Goal: Task Accomplishment & Management: Manage account settings

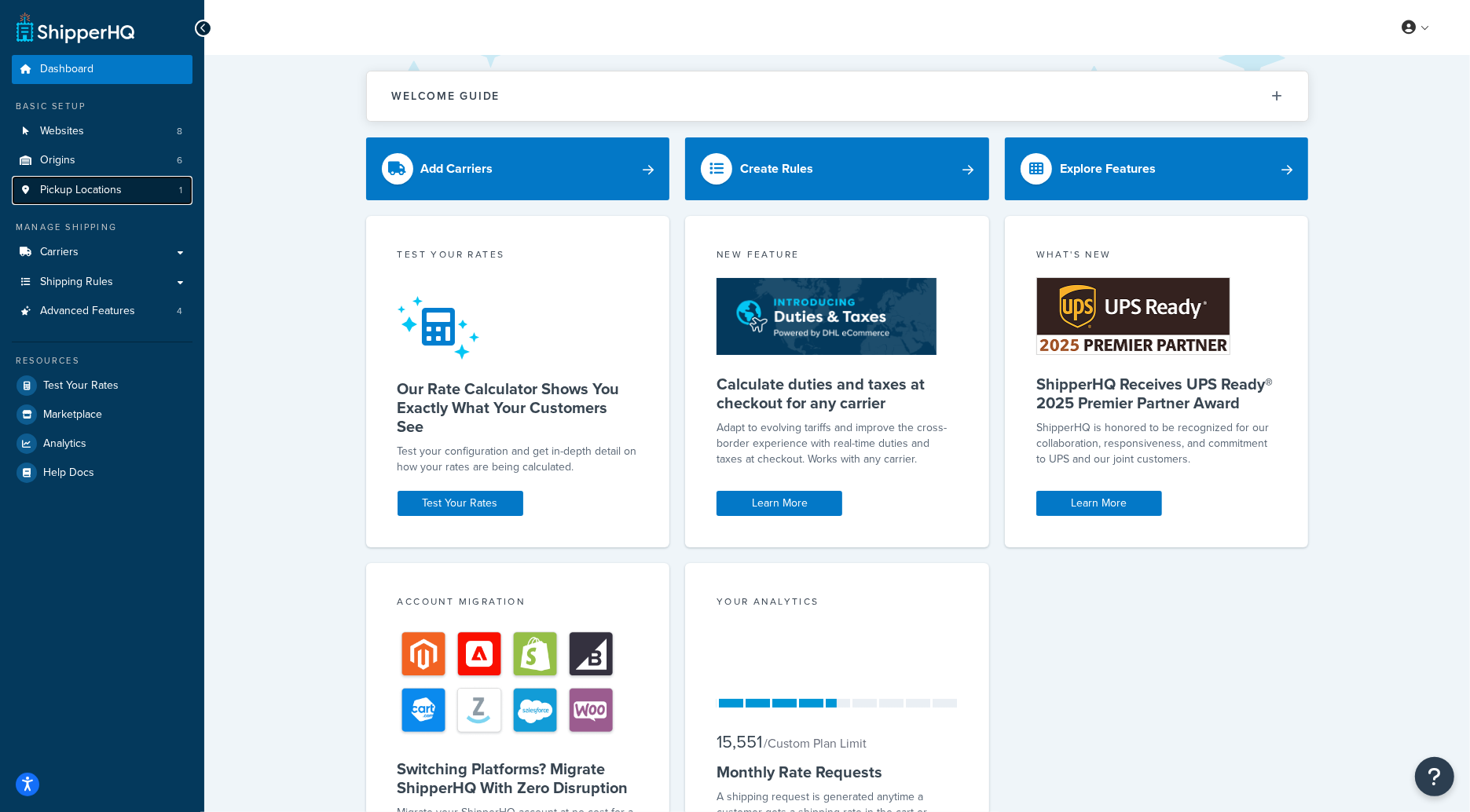
click at [157, 195] on link "Pickup Locations 1" at bounding box center [102, 190] width 180 height 29
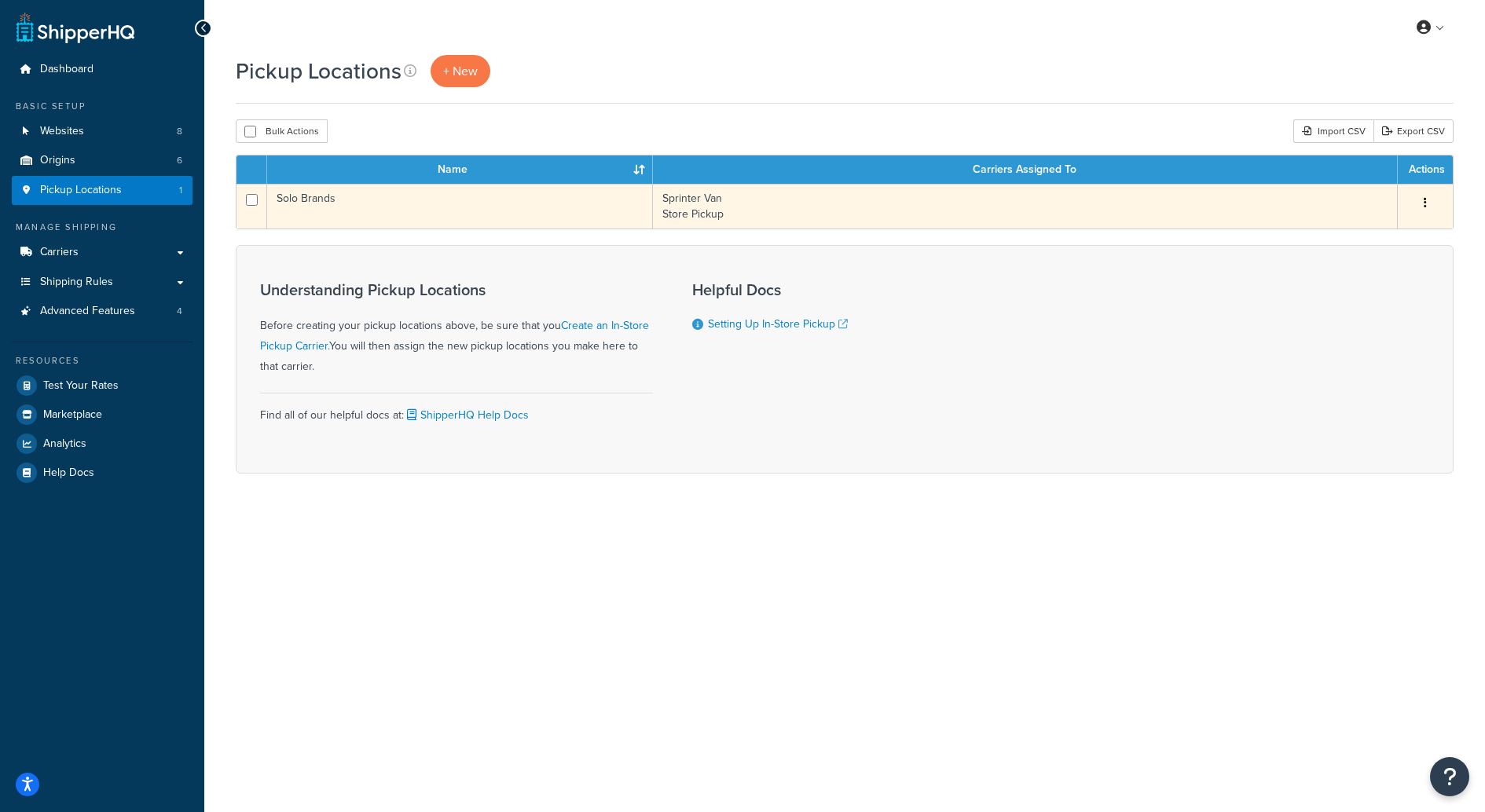
click at [611, 216] on td "Solo Brands" at bounding box center [459, 206] width 385 height 44
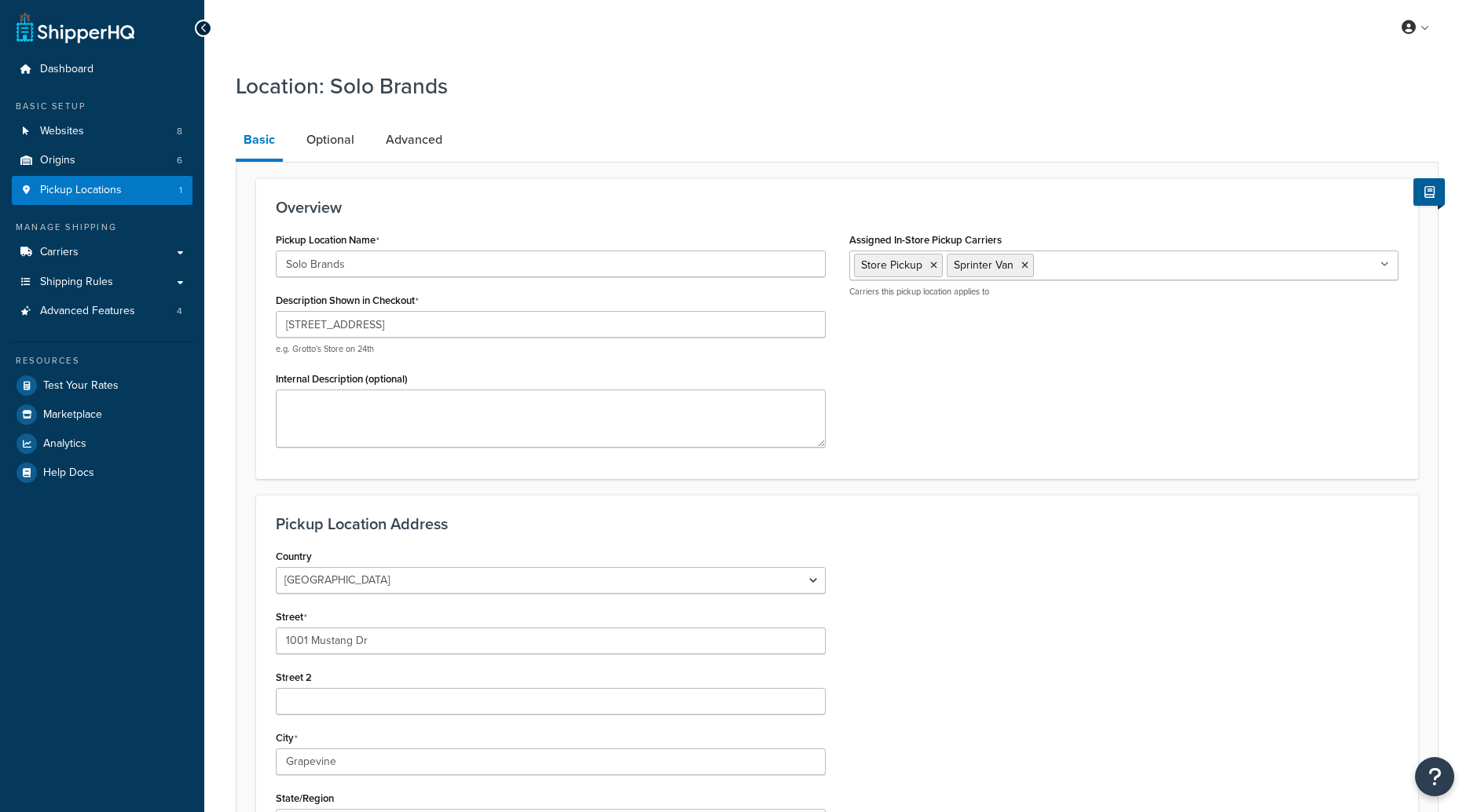
select select "43"
click at [331, 134] on link "Optional" at bounding box center [331, 139] width 64 height 37
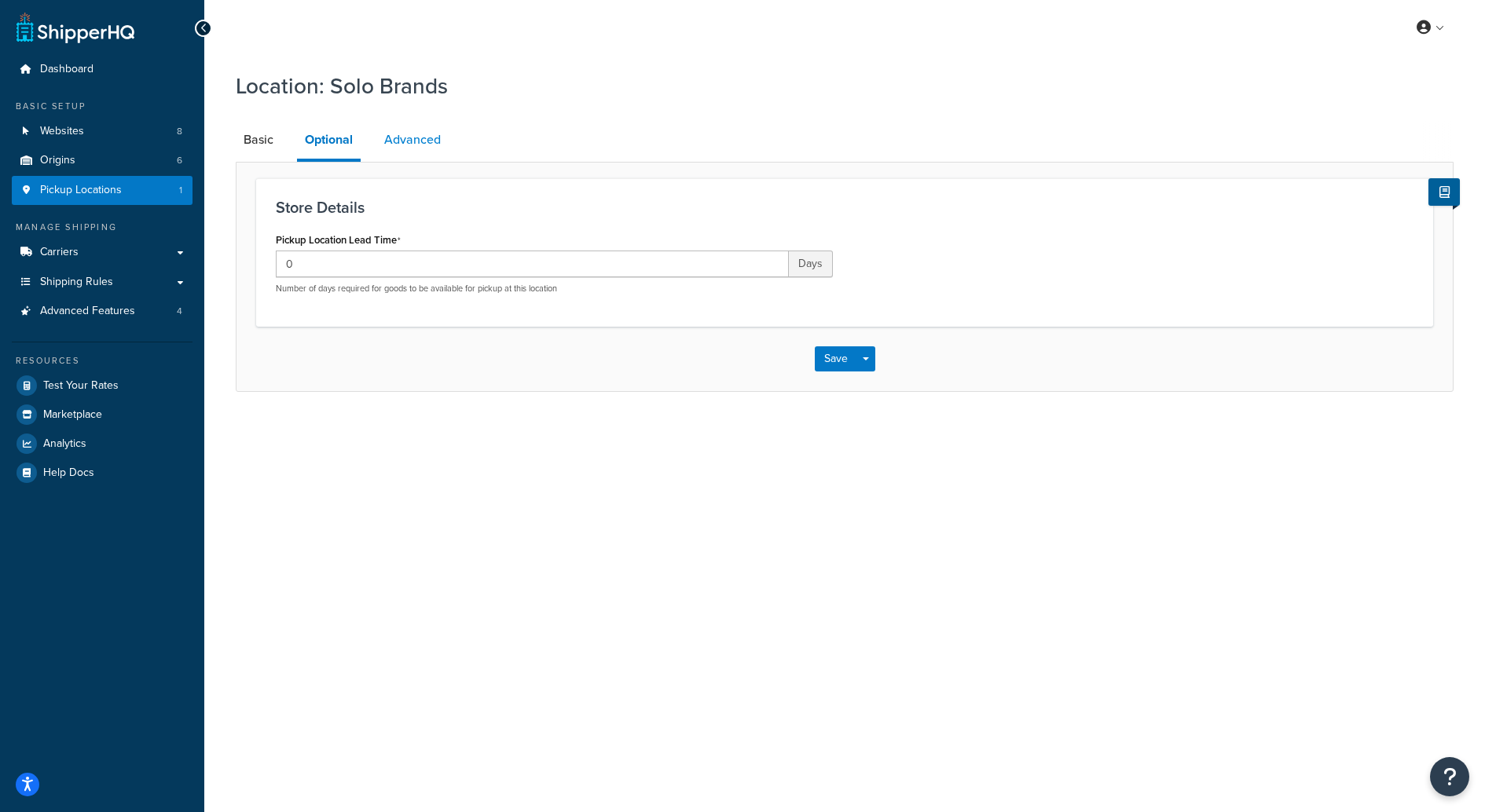
click at [432, 137] on link "Advanced" at bounding box center [412, 139] width 72 height 37
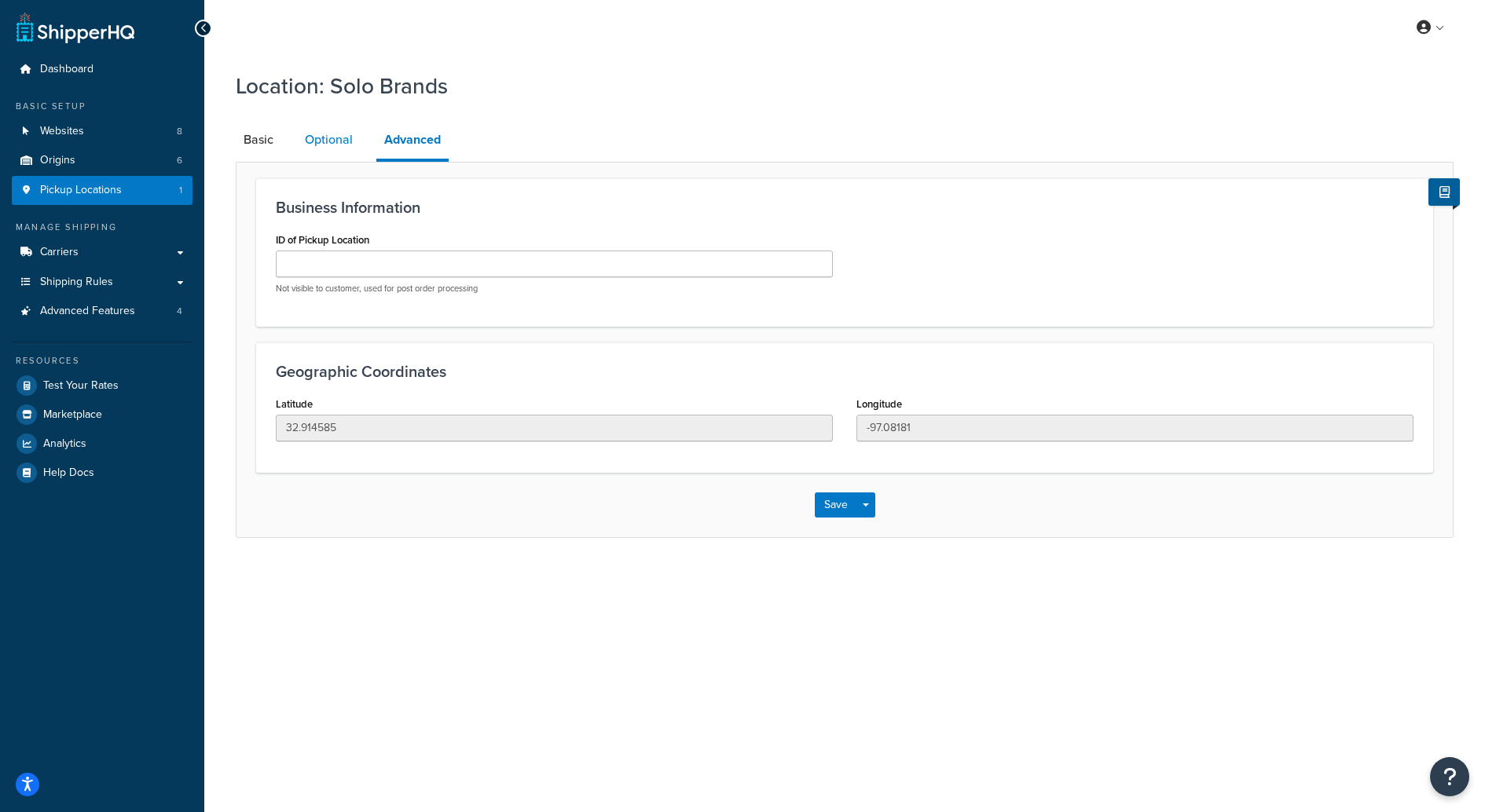
click at [339, 142] on link "Optional" at bounding box center [329, 139] width 64 height 37
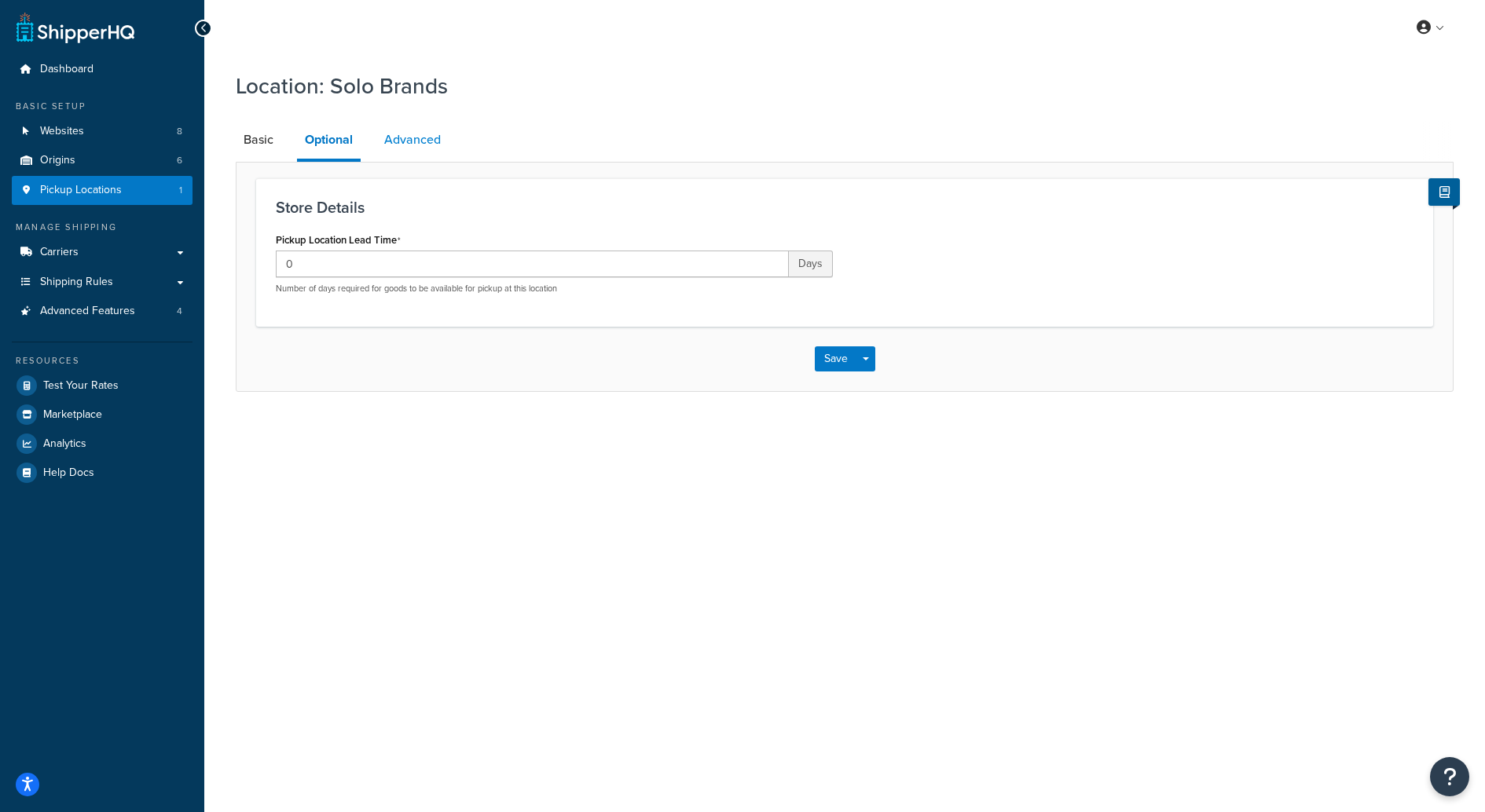
click at [443, 147] on link "Advanced" at bounding box center [412, 139] width 72 height 37
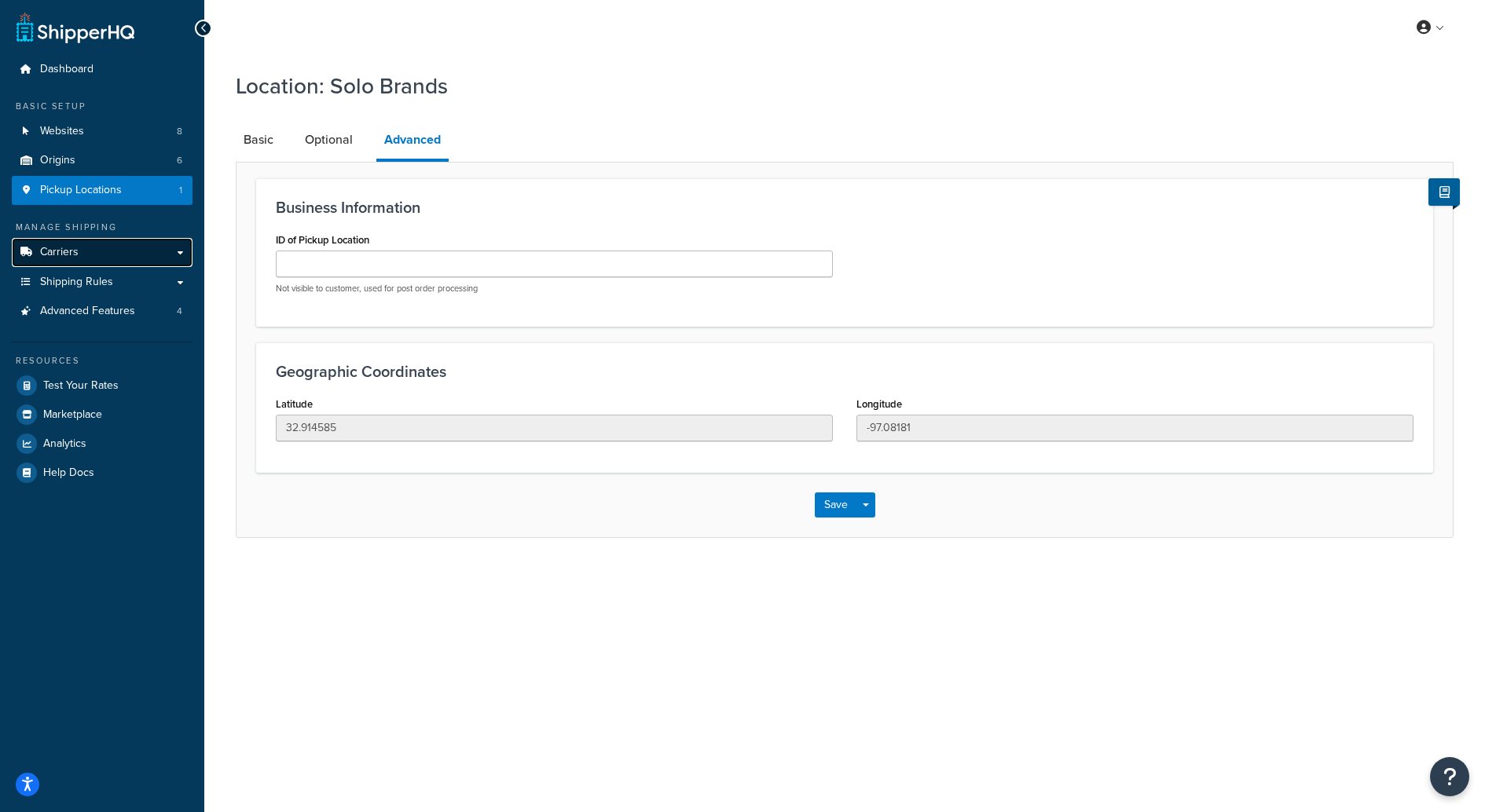
click at [160, 247] on link "Carriers" at bounding box center [102, 253] width 180 height 29
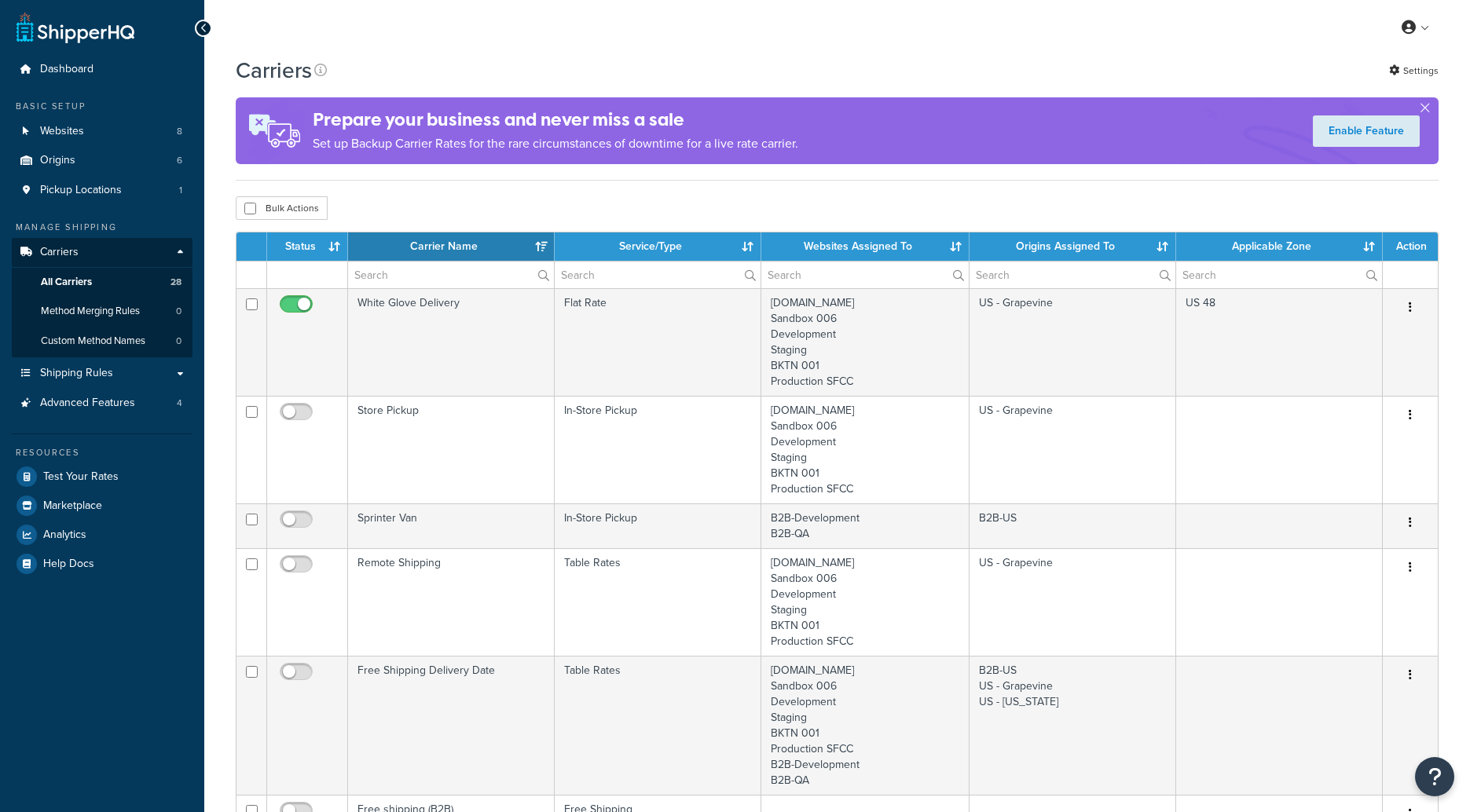
select select "15"
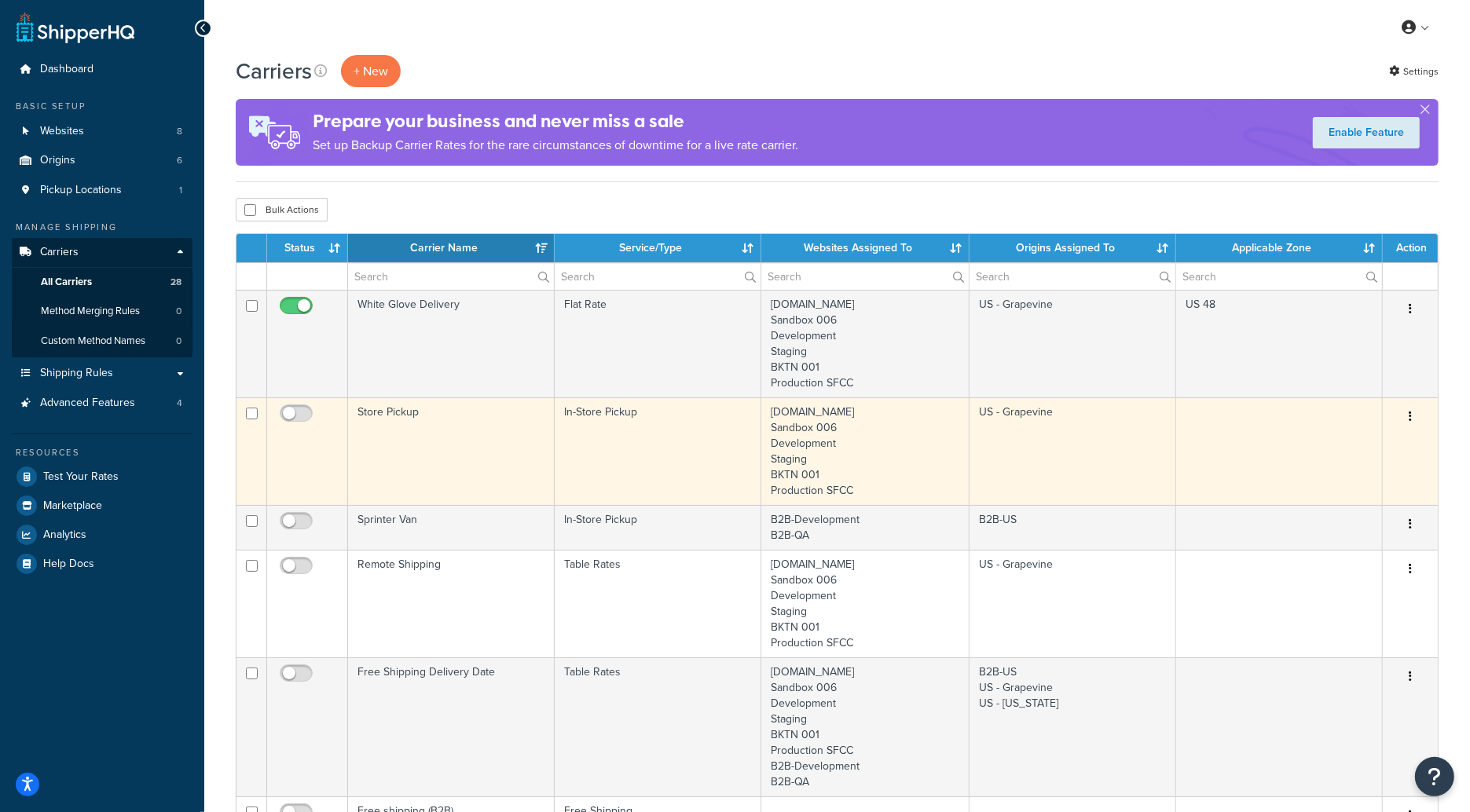
click at [857, 482] on td "solostove.com Sandbox 006 Development Staging BKTN 001 Production SFCC" at bounding box center [865, 450] width 208 height 107
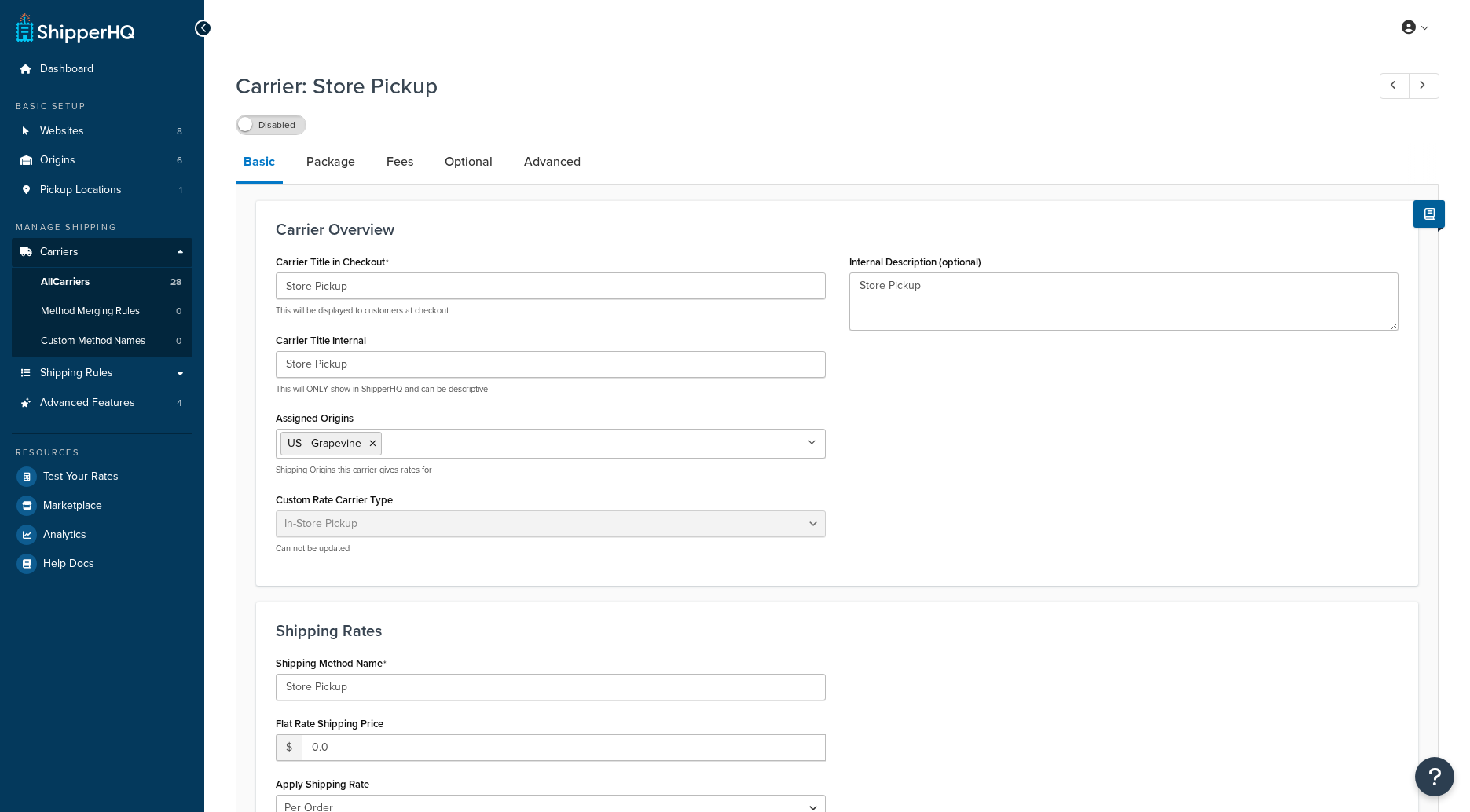
select select "pickup"
click at [335, 162] on link "Package" at bounding box center [331, 161] width 64 height 37
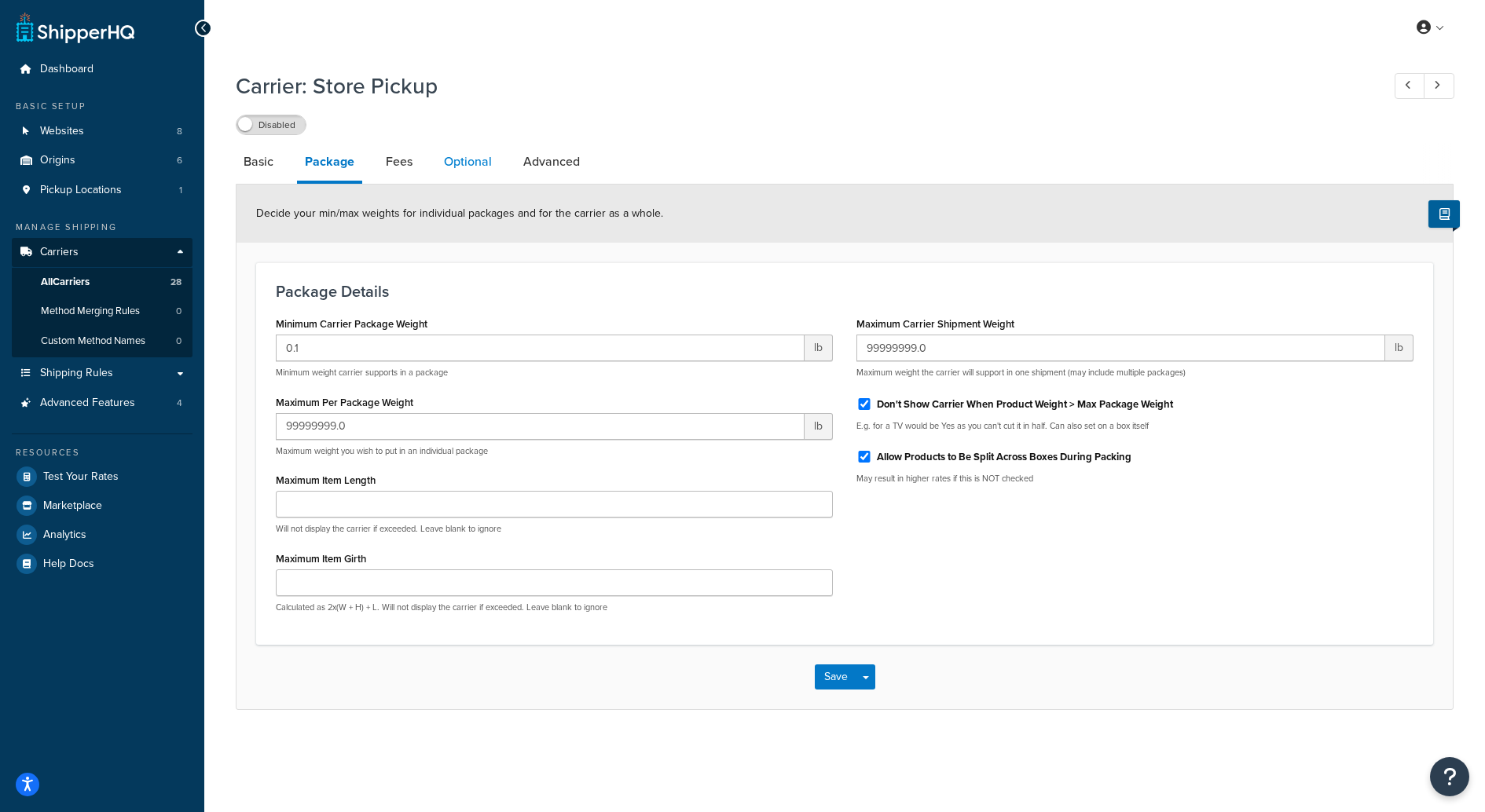
click at [445, 168] on link "Optional" at bounding box center [468, 161] width 64 height 37
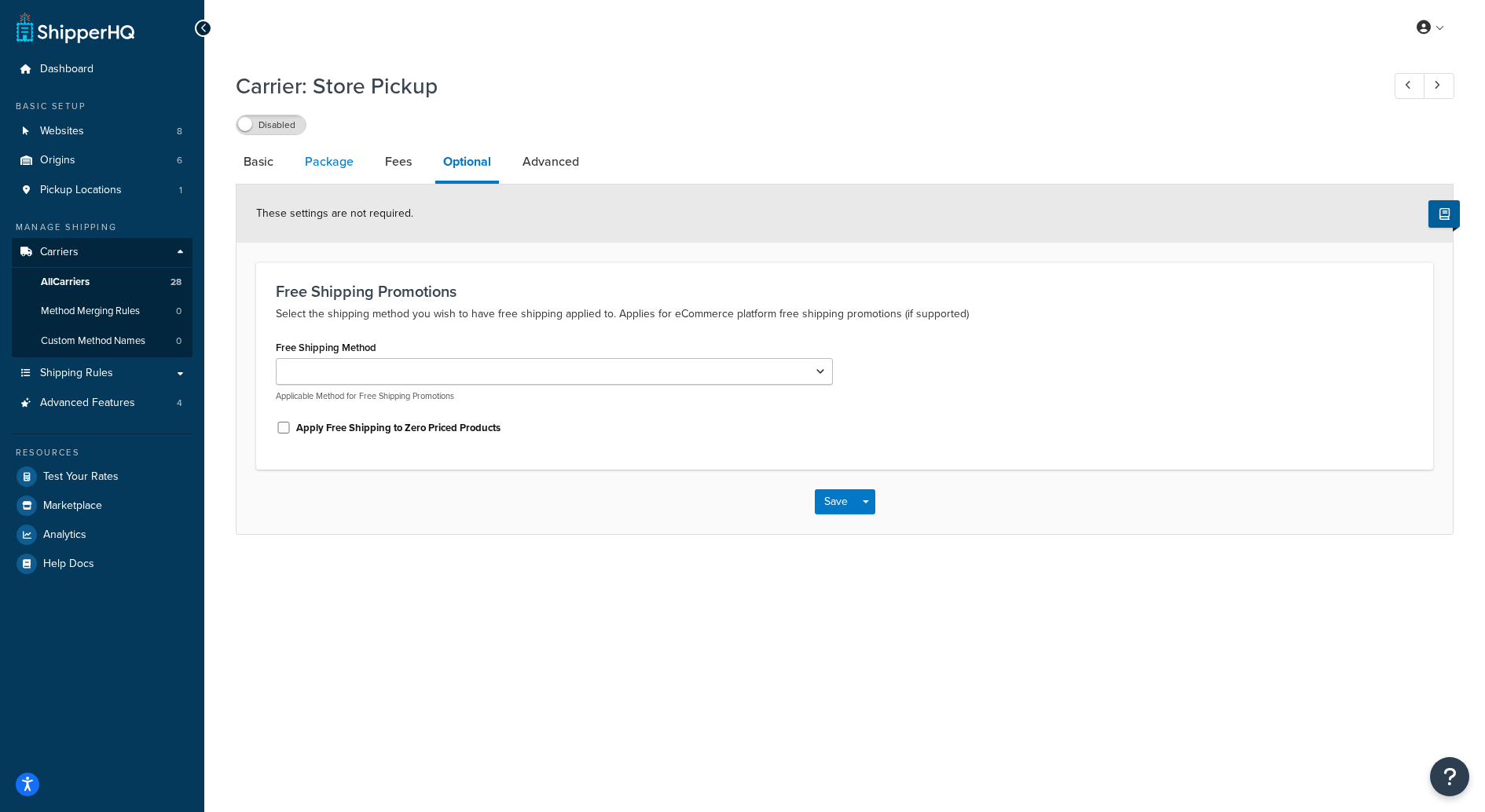
click at [330, 166] on link "Package" at bounding box center [329, 161] width 64 height 37
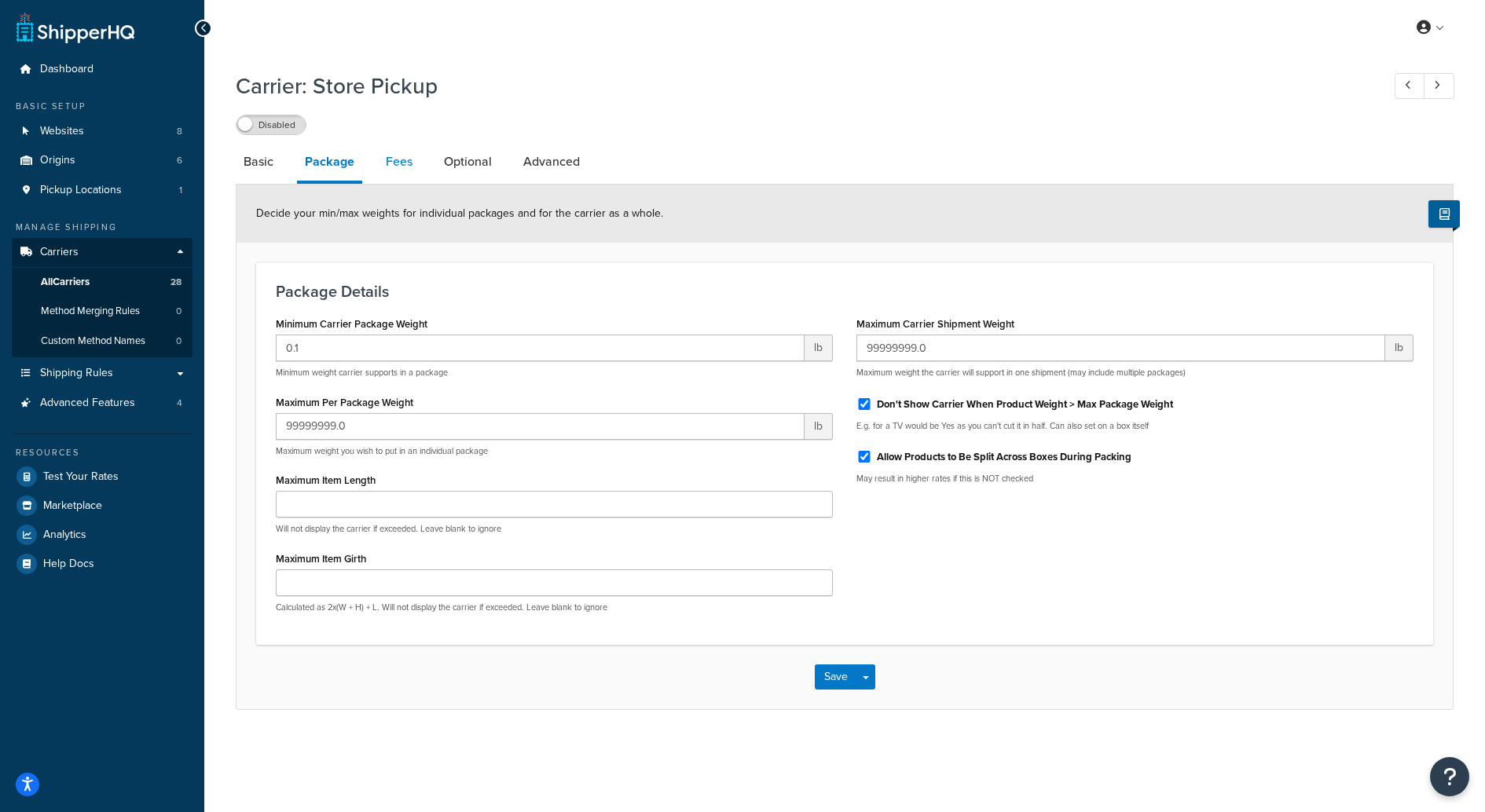
click at [393, 168] on link "Fees" at bounding box center [399, 161] width 42 height 37
select select "AFTER"
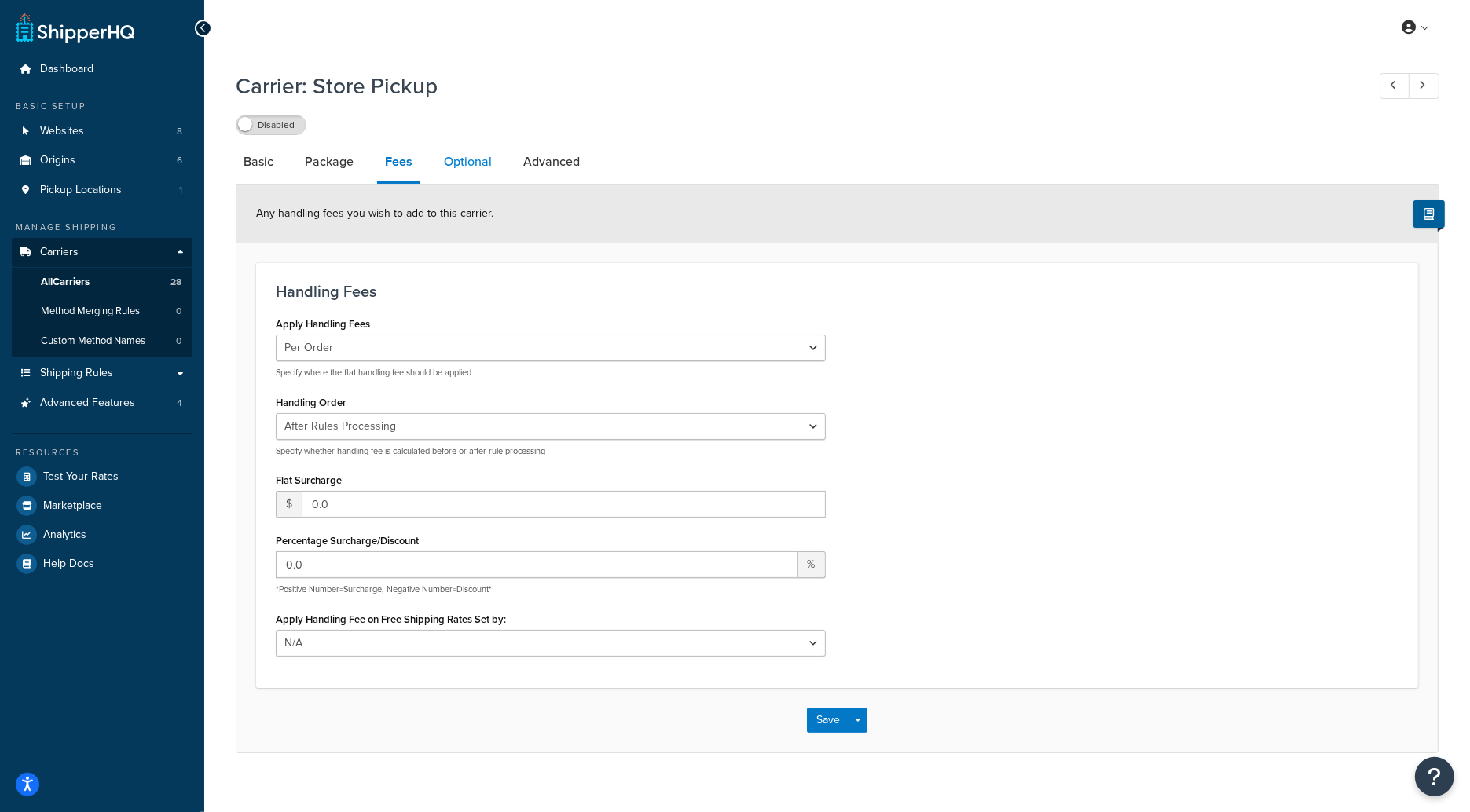
click at [474, 151] on link "Optional" at bounding box center [468, 161] width 64 height 37
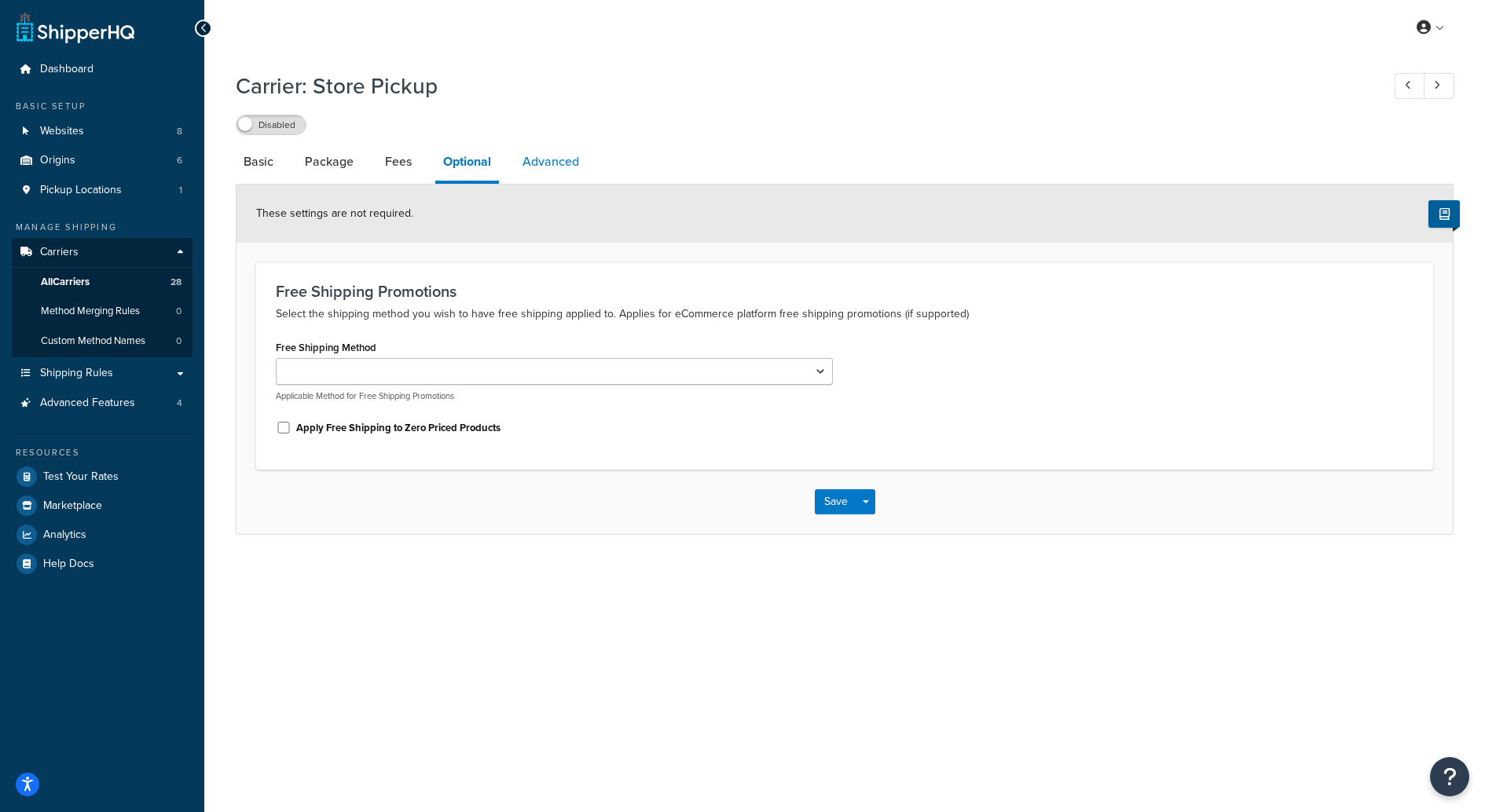
click at [562, 168] on link "Advanced" at bounding box center [551, 161] width 72 height 37
select select "false"
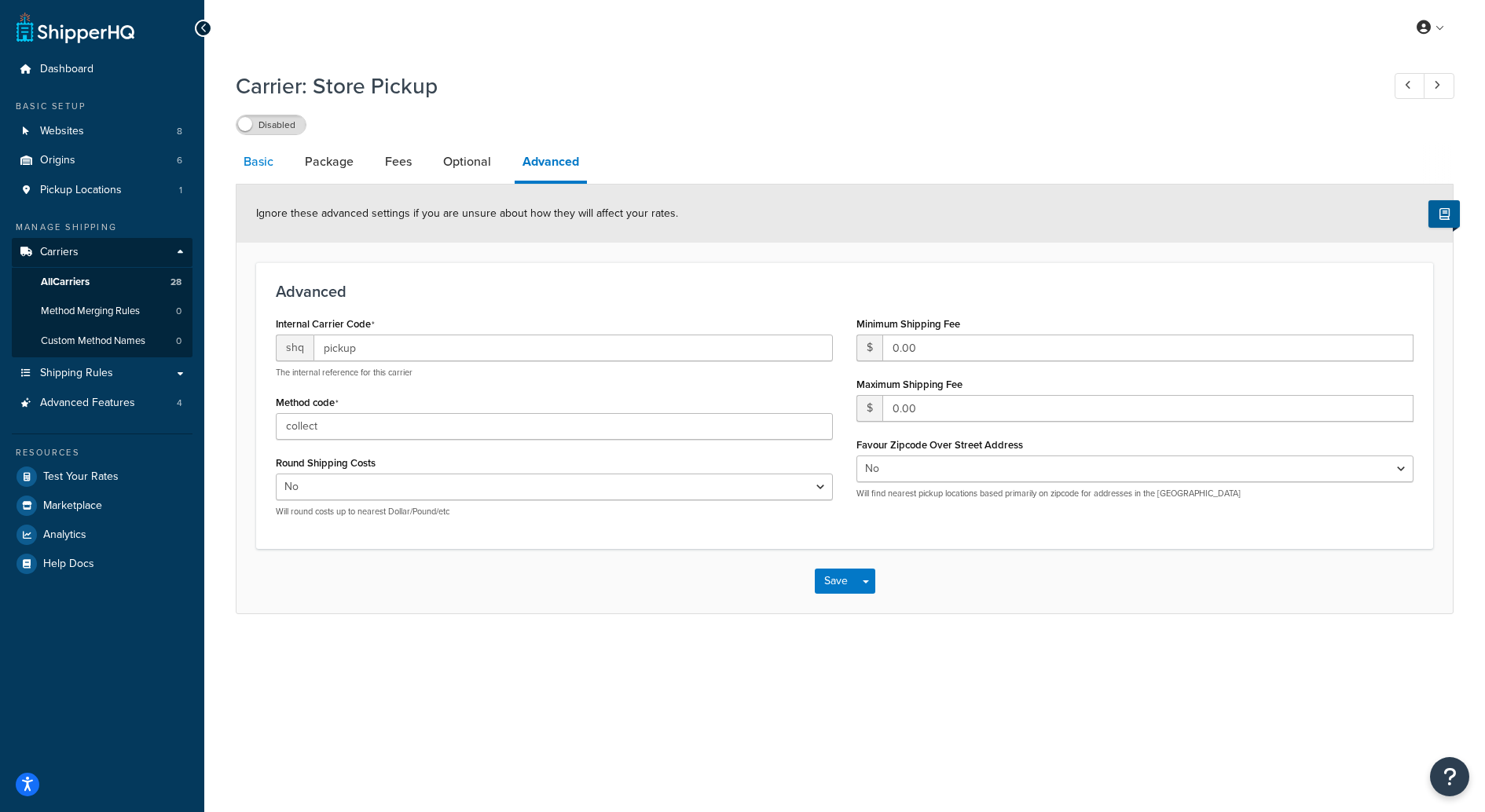
click at [262, 160] on link "Basic" at bounding box center [258, 161] width 45 height 37
select select "pickup"
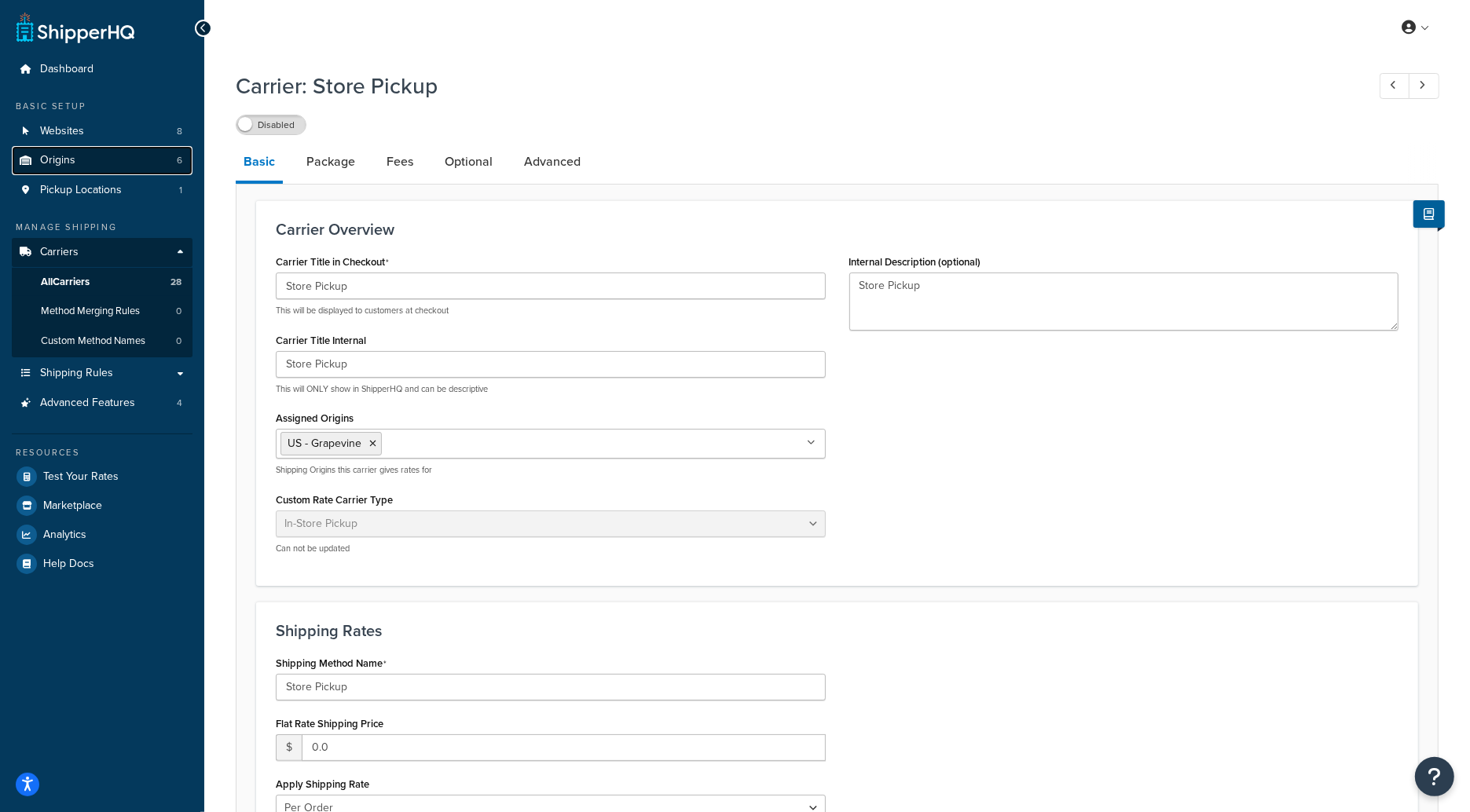
click at [154, 156] on link "Origins 6" at bounding box center [102, 160] width 180 height 29
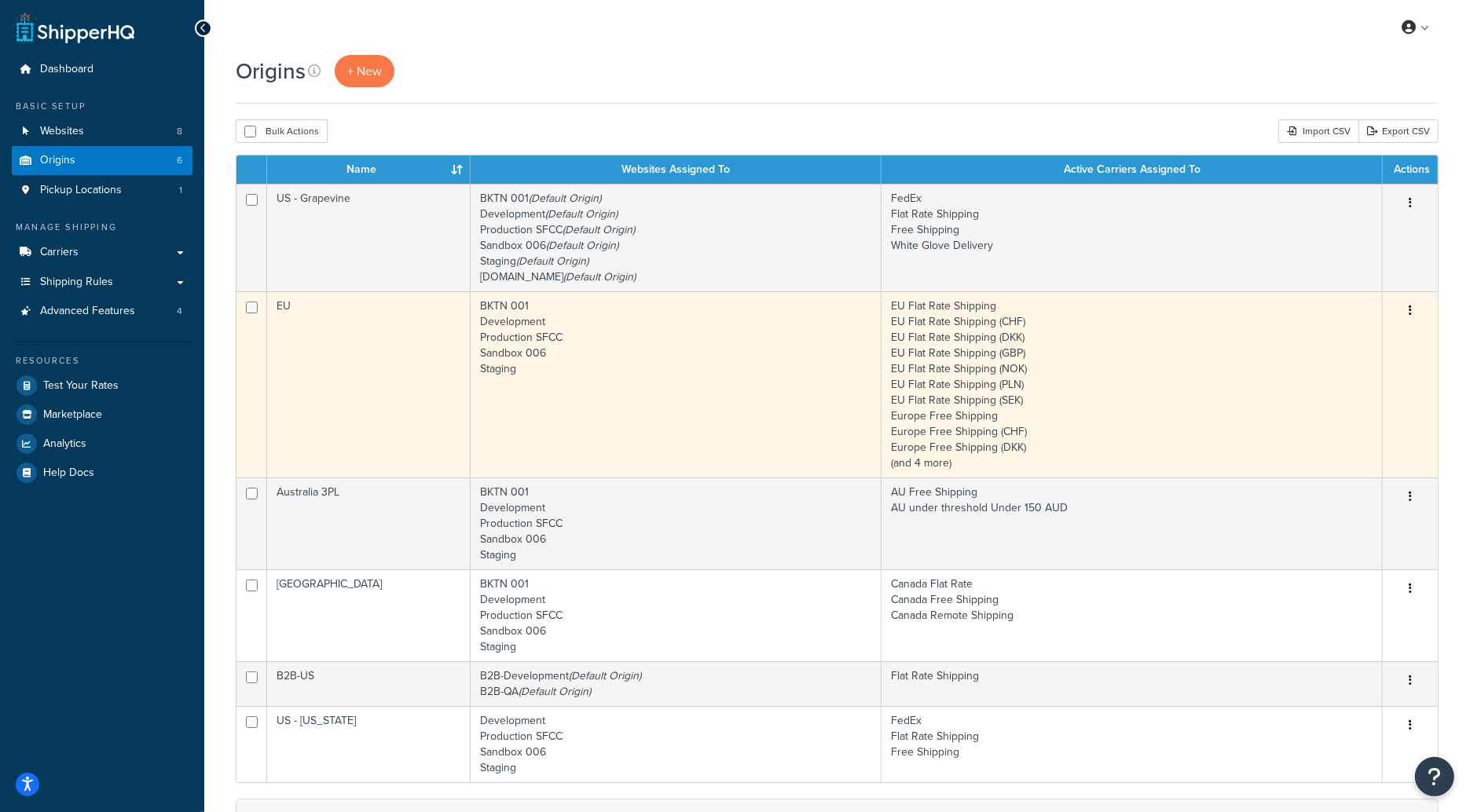
scroll to position [34, 0]
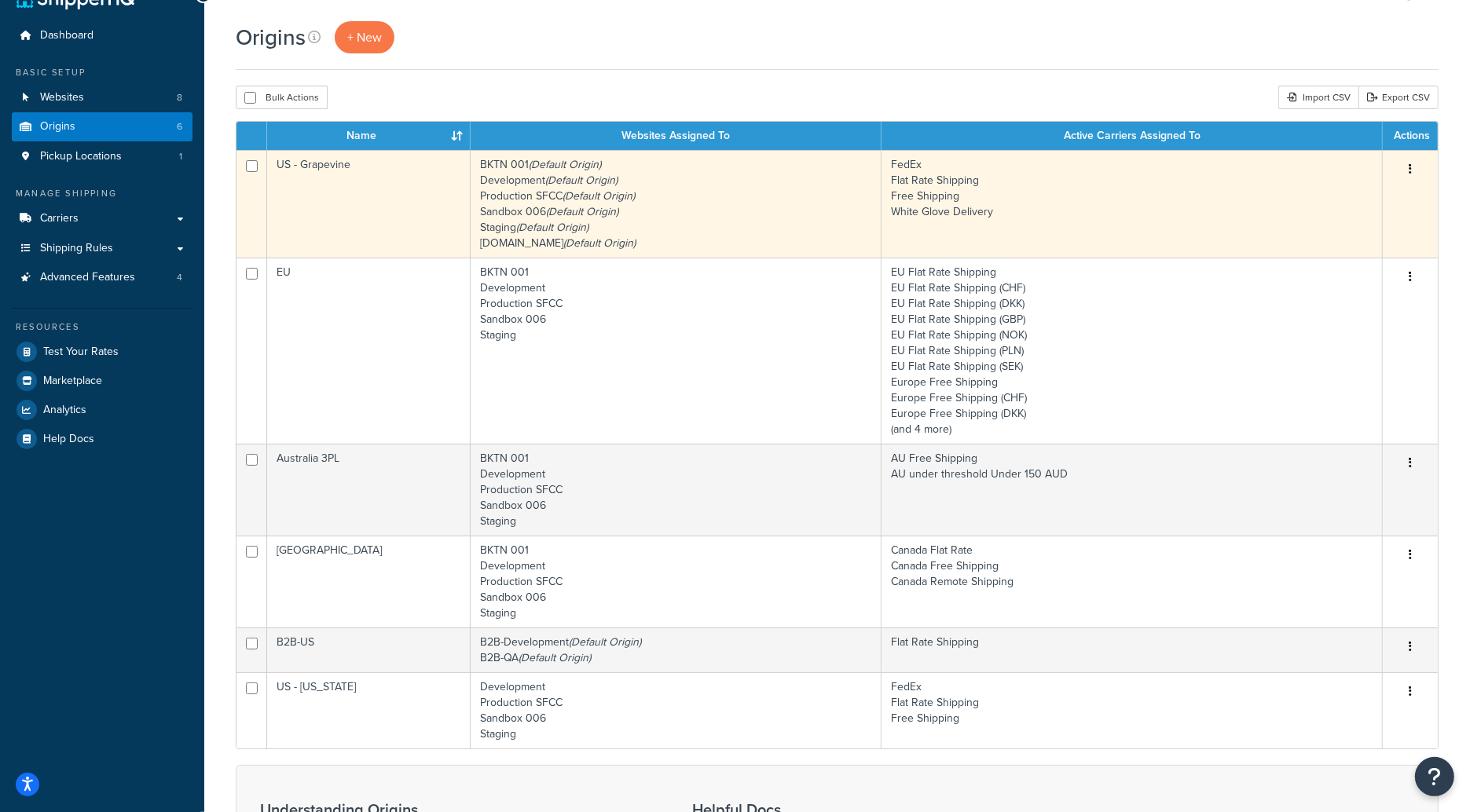
click at [386, 216] on td "US - Grapevine" at bounding box center [369, 203] width 203 height 107
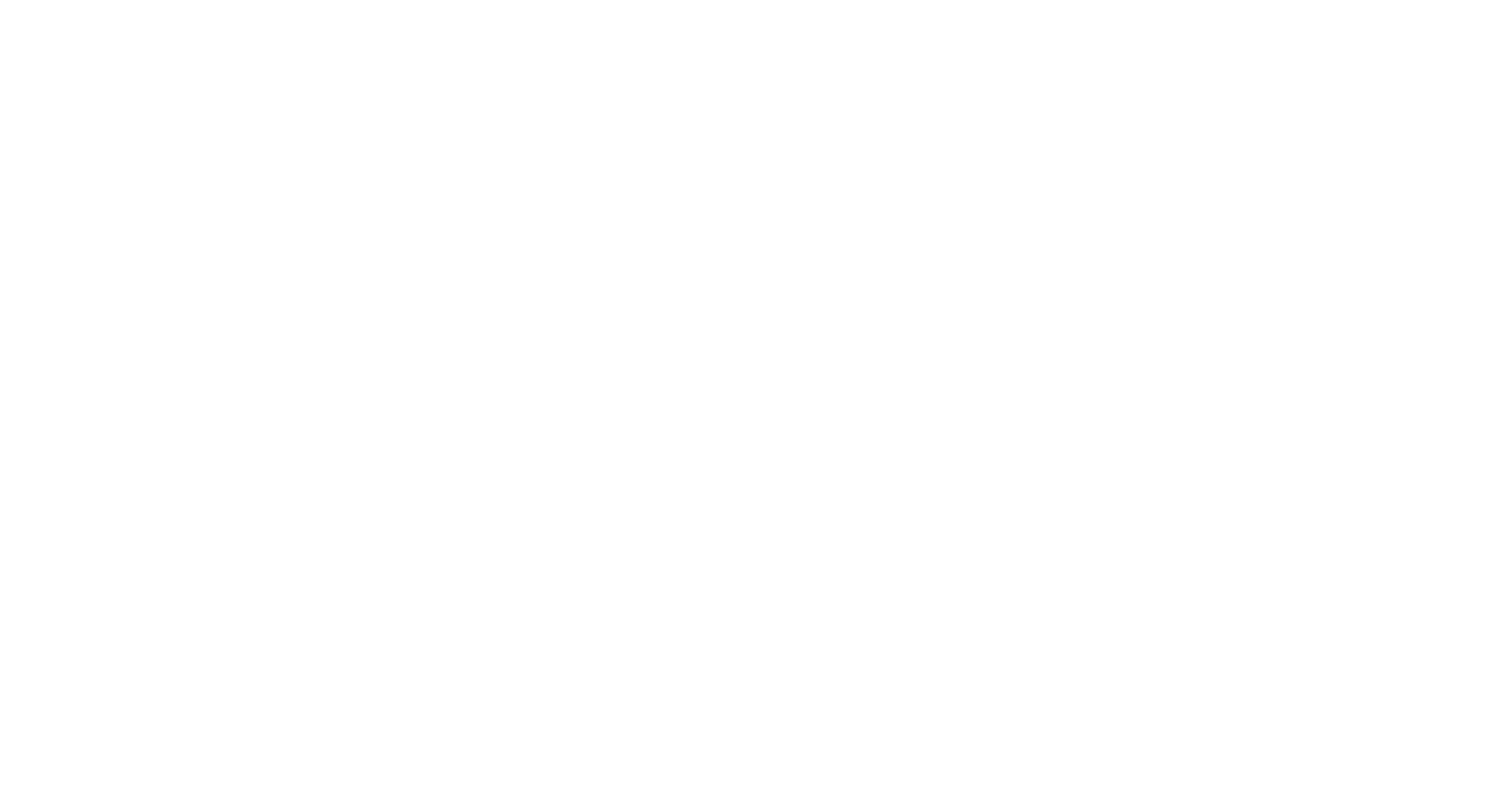
select select "43"
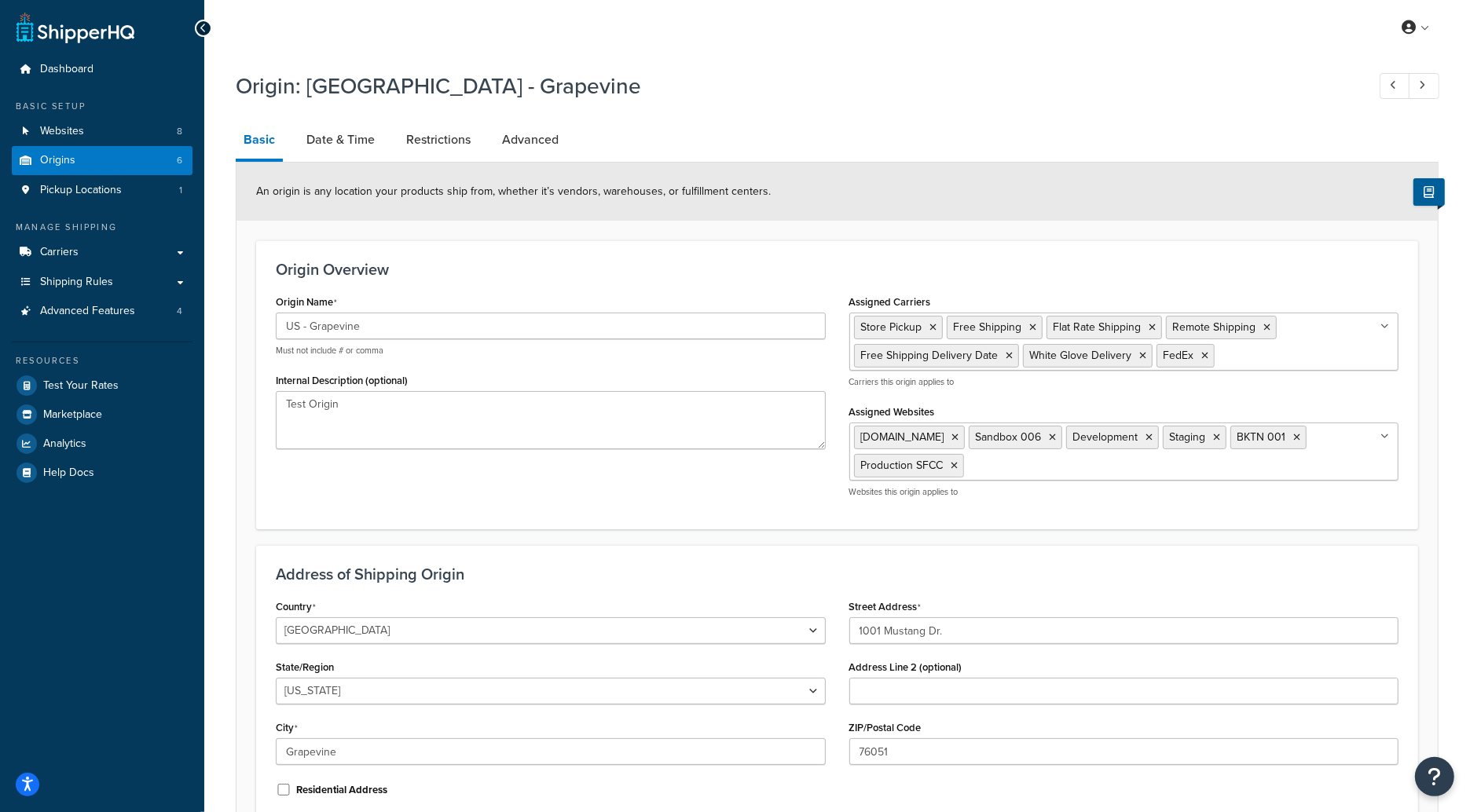
scroll to position [158, 0]
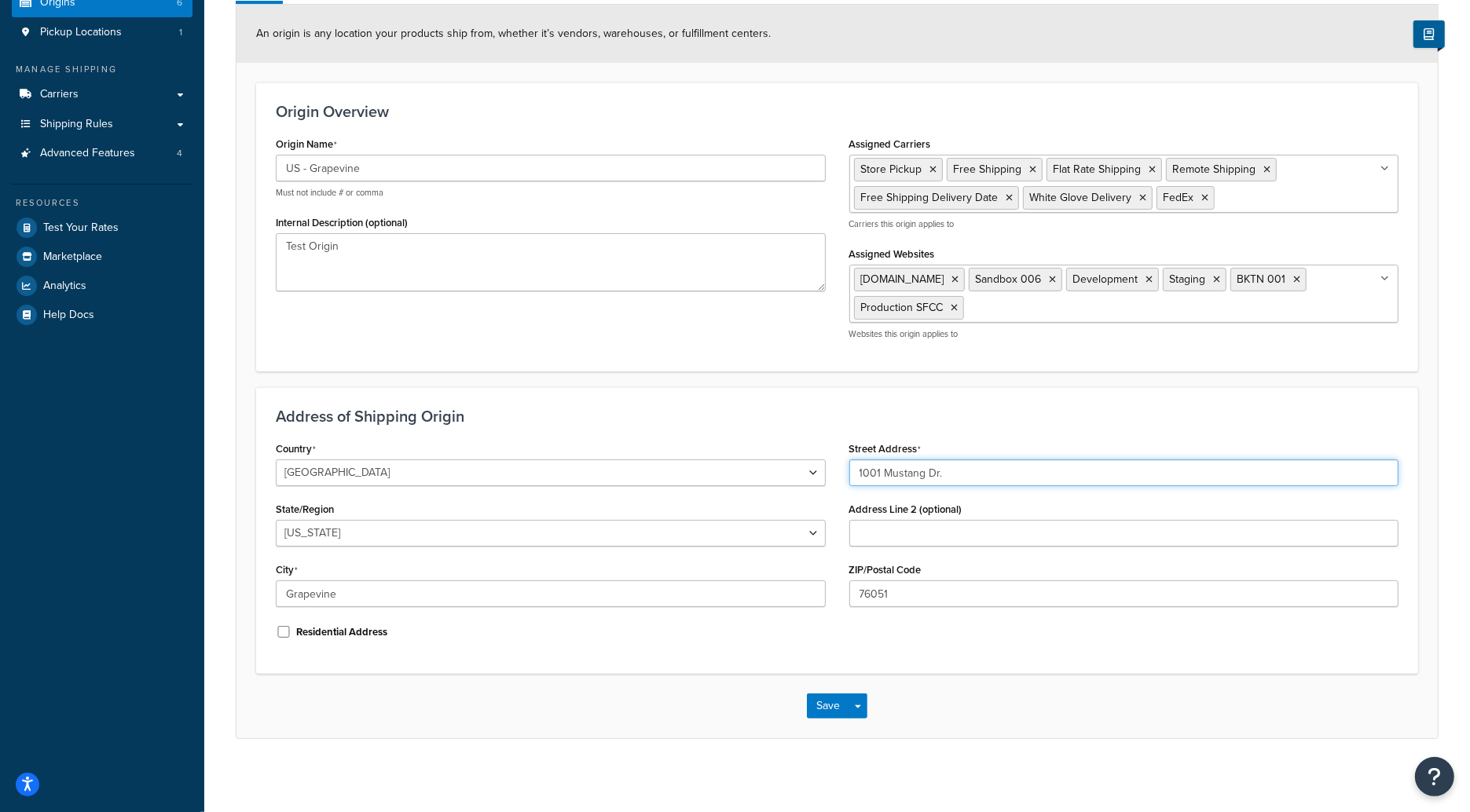
drag, startPoint x: 967, startPoint y: 466, endPoint x: 852, endPoint y: 462, distance: 115.1
click at [852, 463] on input "1001 Mustang Dr." at bounding box center [1124, 473] width 550 height 27
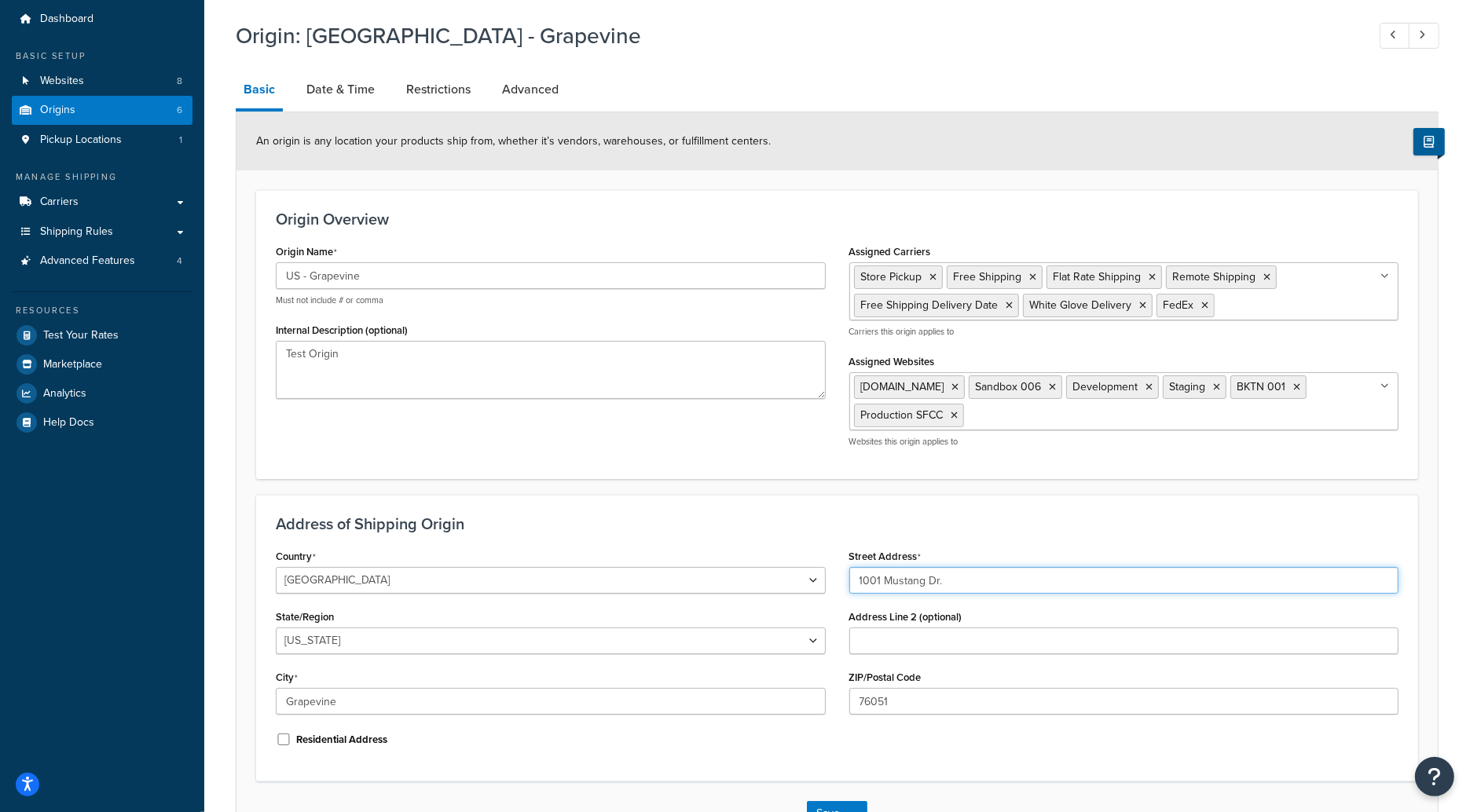
scroll to position [38, 0]
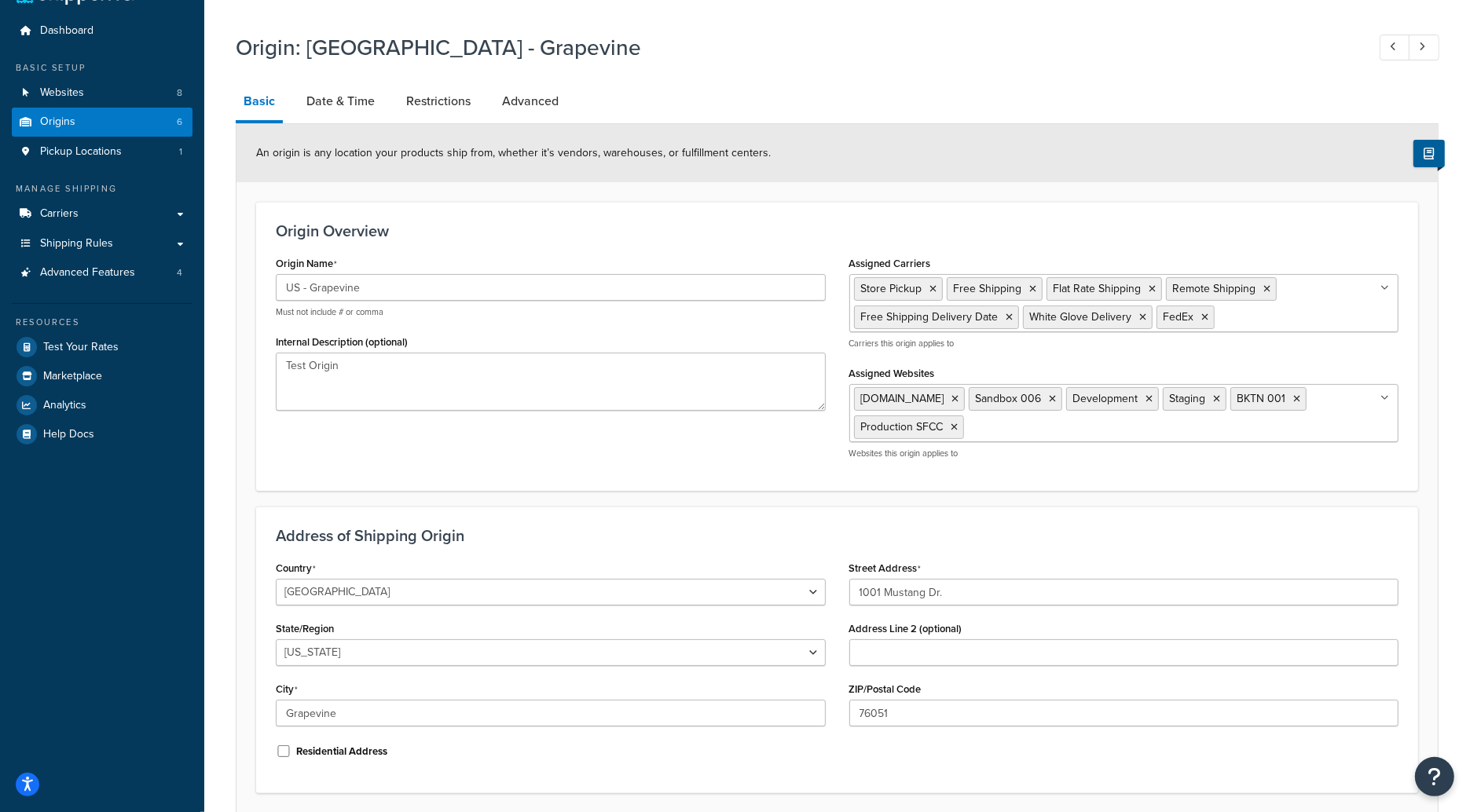
click at [814, 232] on h3 "Origin Overview" at bounding box center [837, 231] width 1123 height 17
click at [350, 104] on link "Date & Time" at bounding box center [341, 101] width 84 height 37
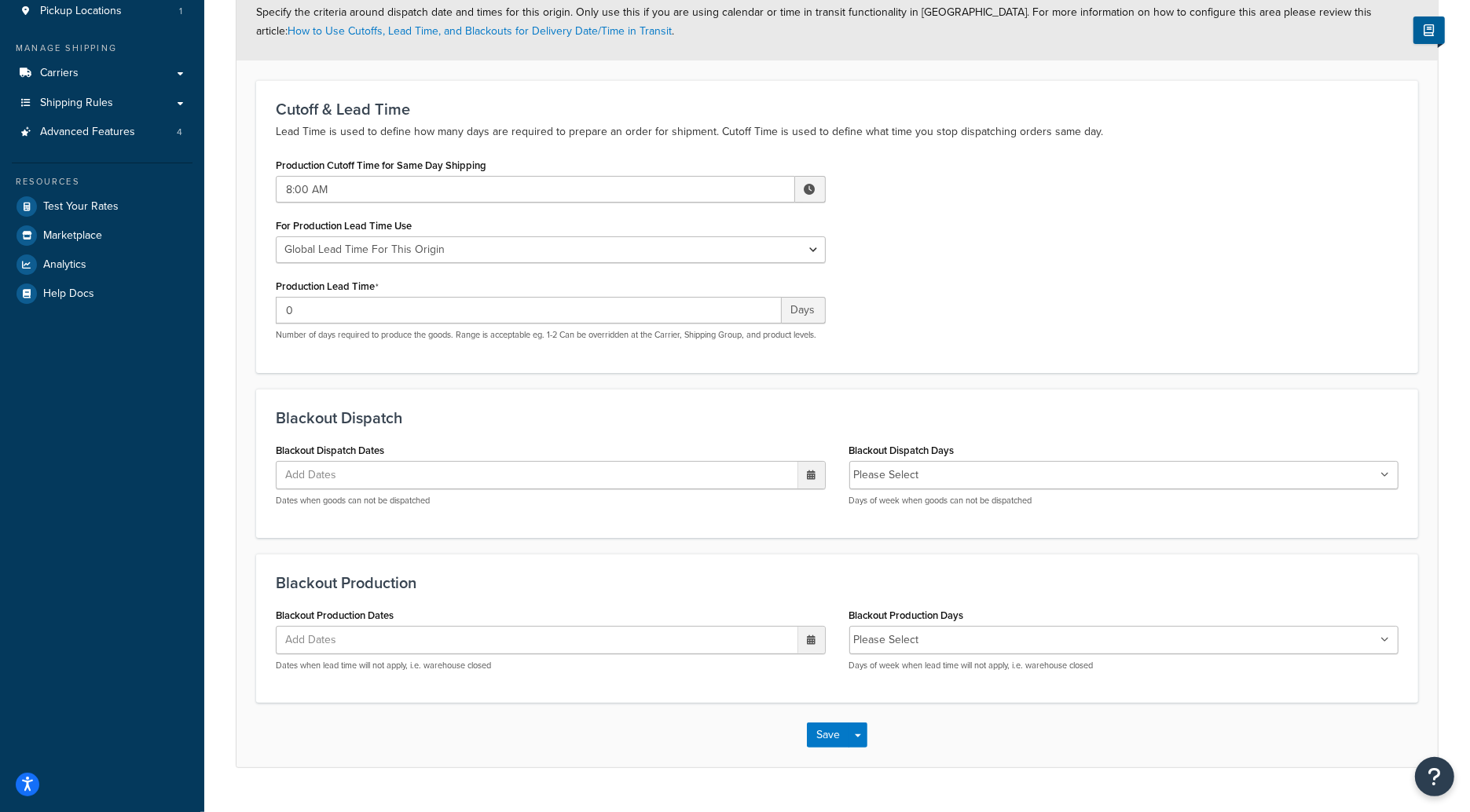
scroll to position [117, 0]
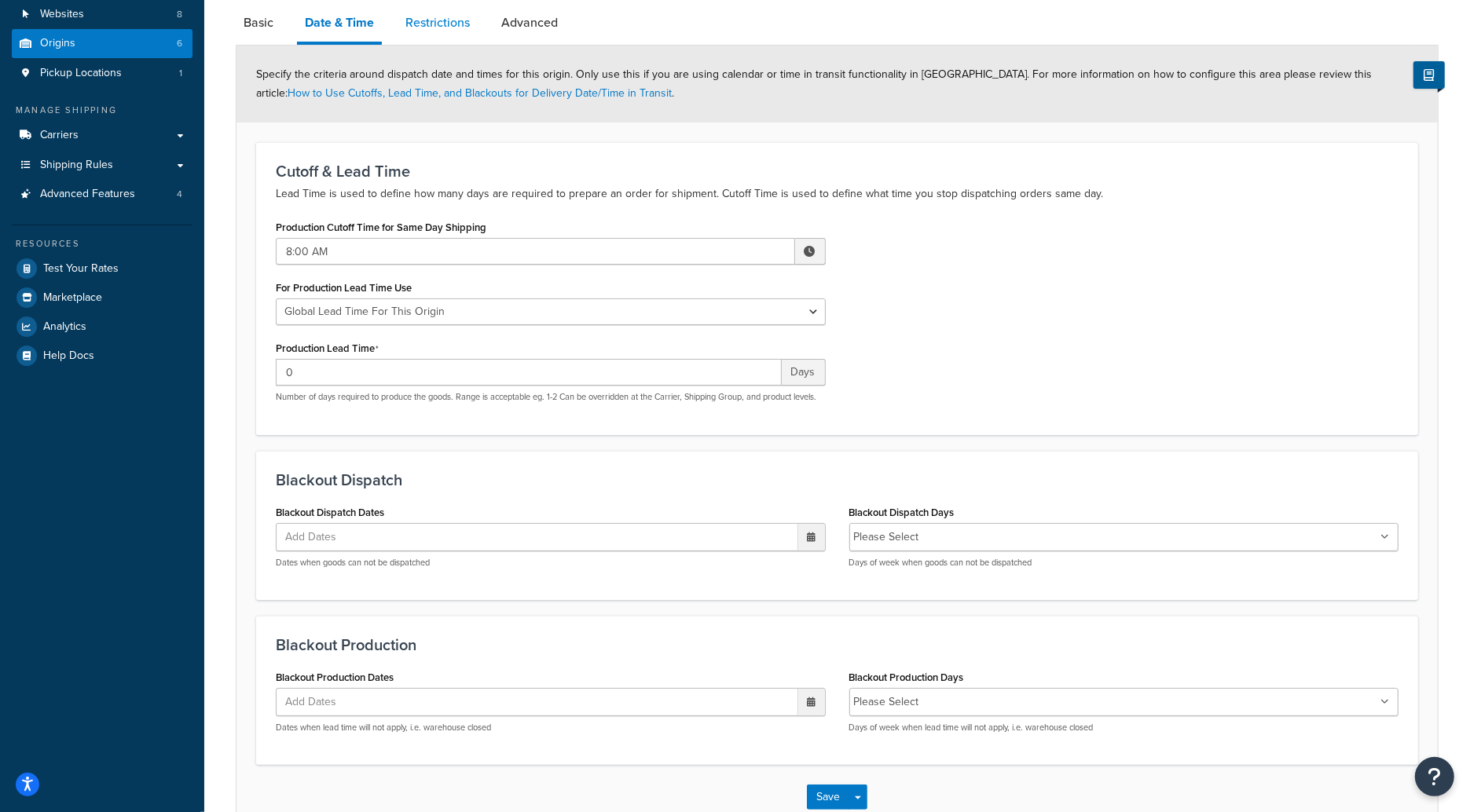
click at [419, 27] on link "Restrictions" at bounding box center [437, 22] width 80 height 37
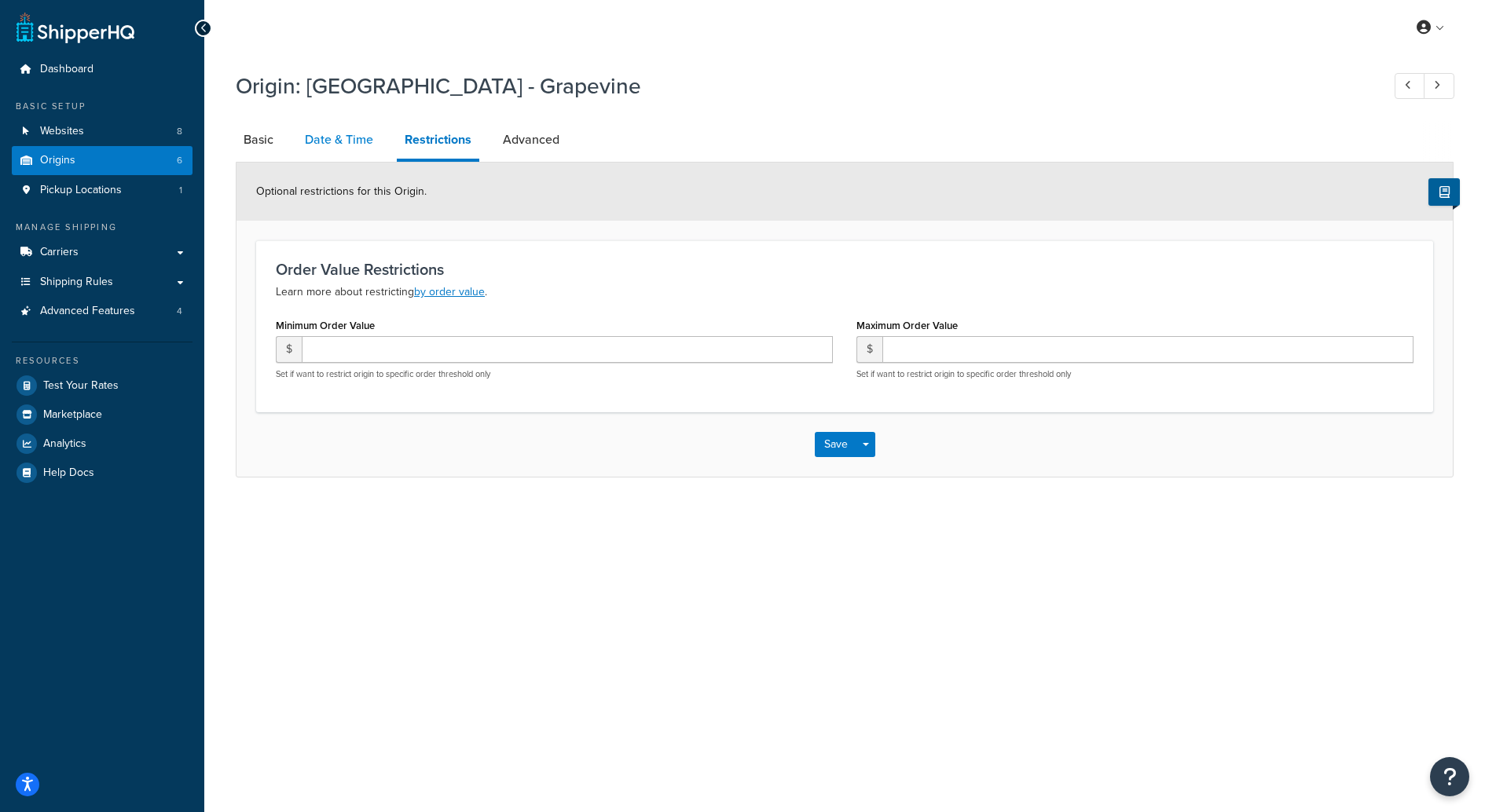
click at [361, 153] on link "Date & Time" at bounding box center [339, 139] width 84 height 37
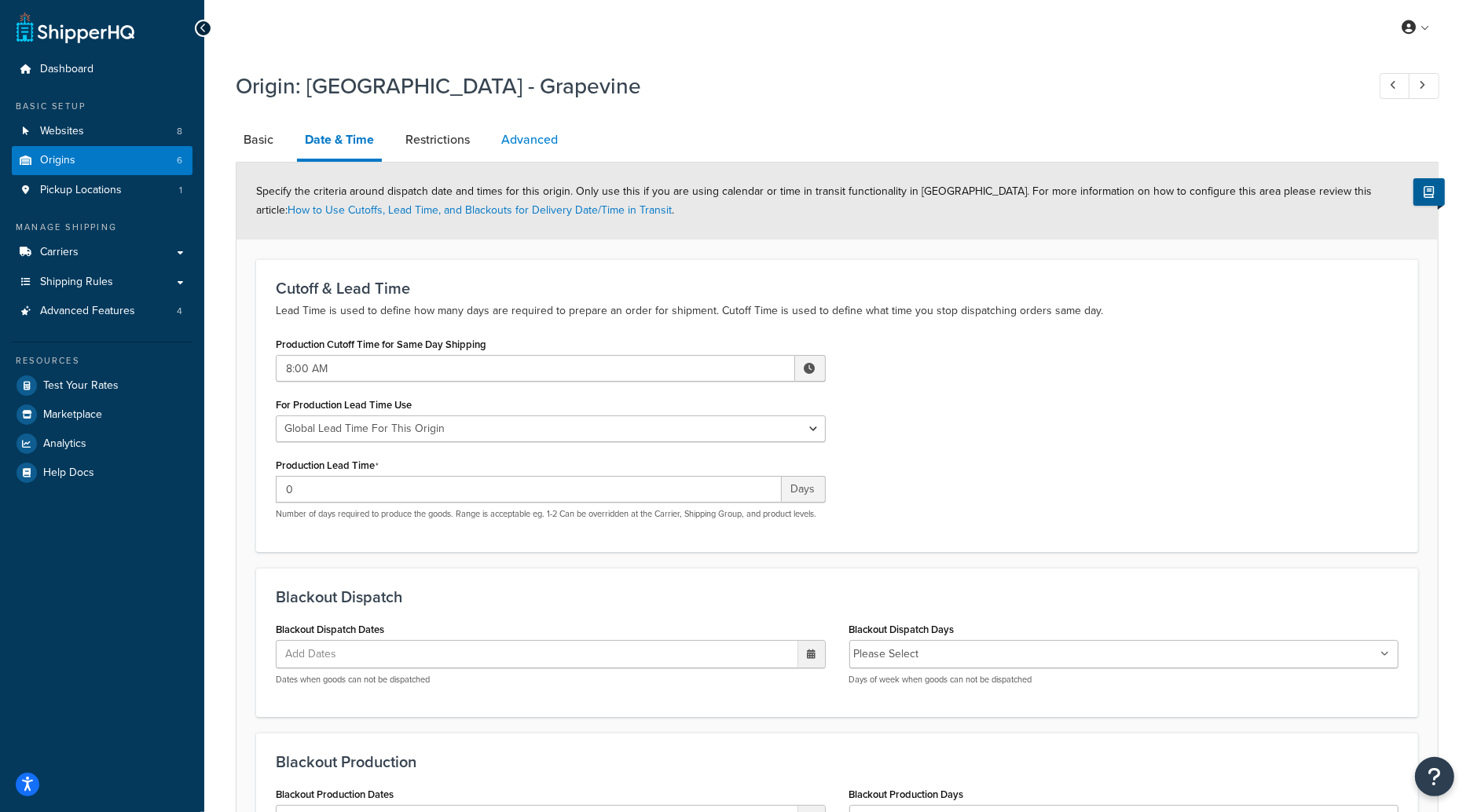
click at [520, 147] on link "Advanced" at bounding box center [529, 139] width 72 height 37
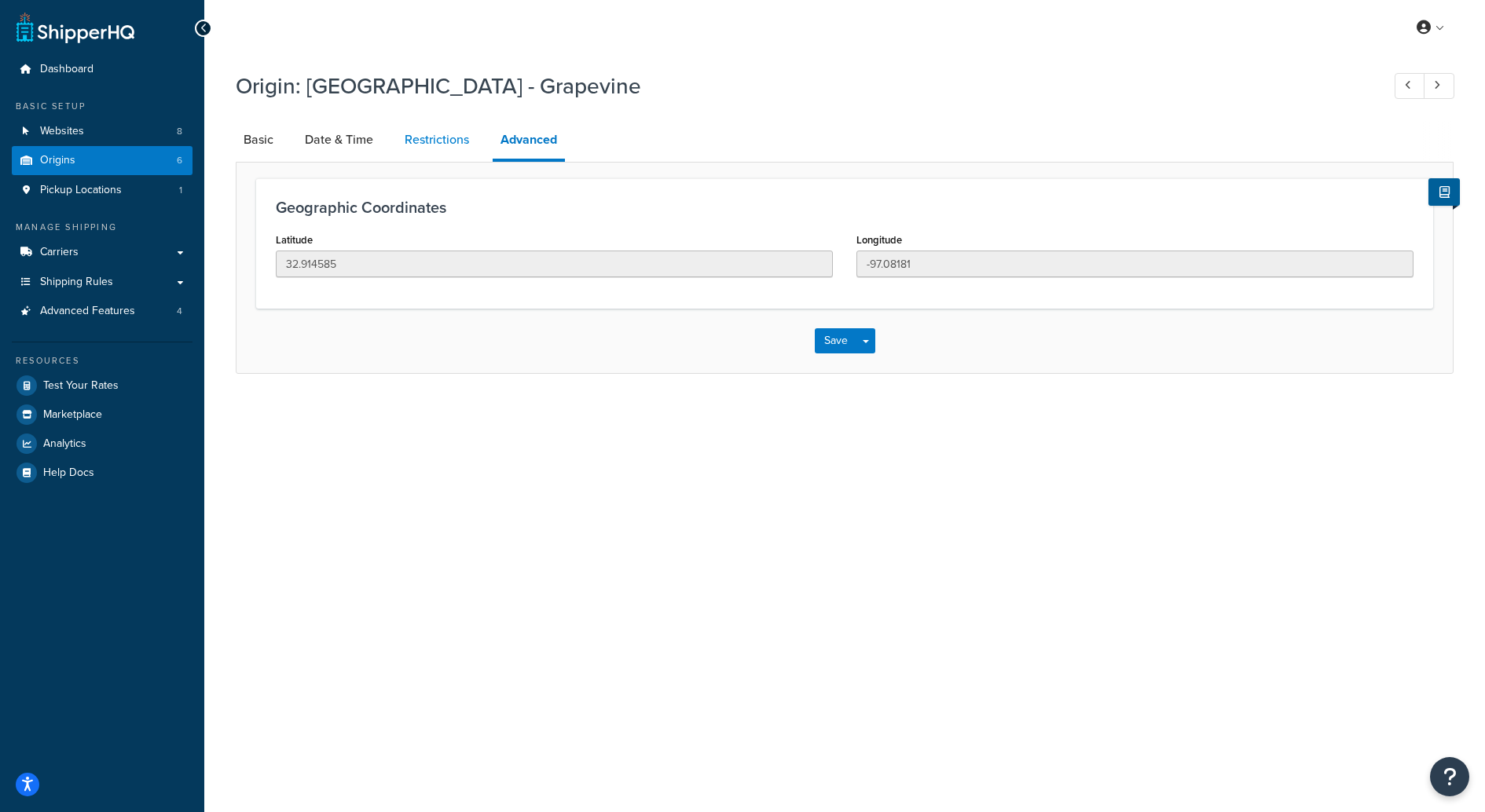
click at [450, 145] on link "Restrictions" at bounding box center [436, 139] width 80 height 37
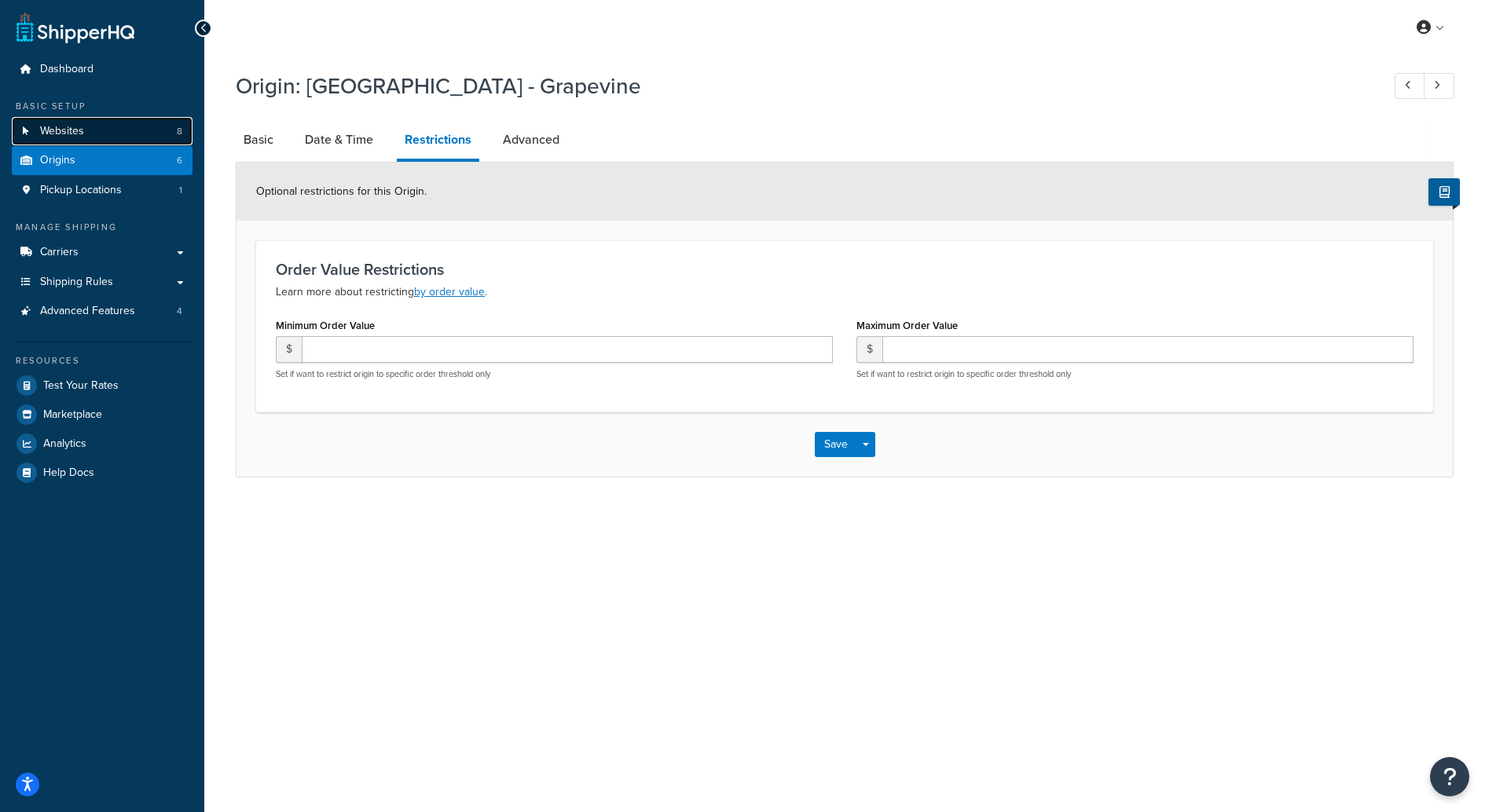
click at [94, 140] on link "Websites 8" at bounding box center [102, 131] width 180 height 29
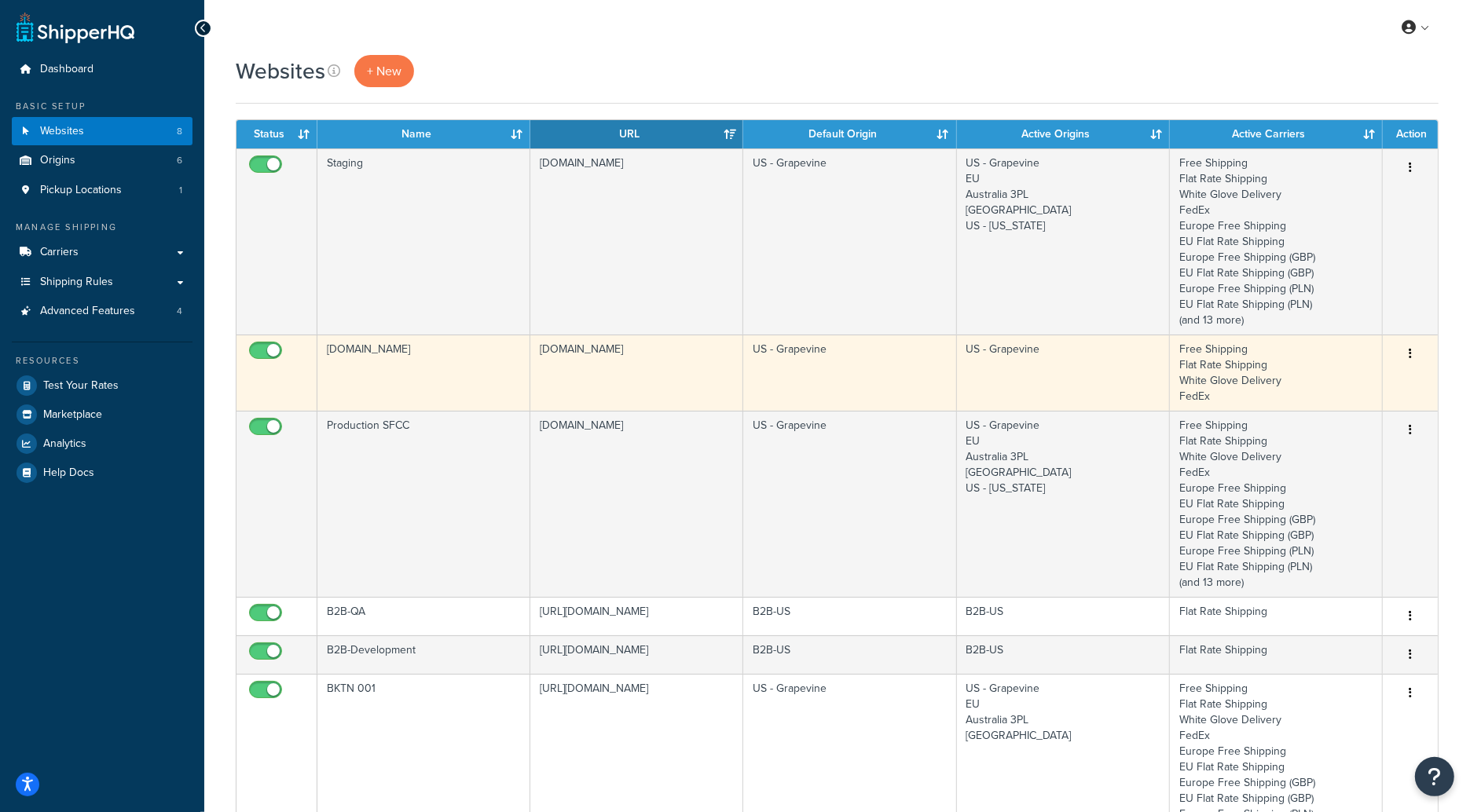
click at [497, 365] on td "[DOMAIN_NAME]" at bounding box center [424, 373] width 213 height 76
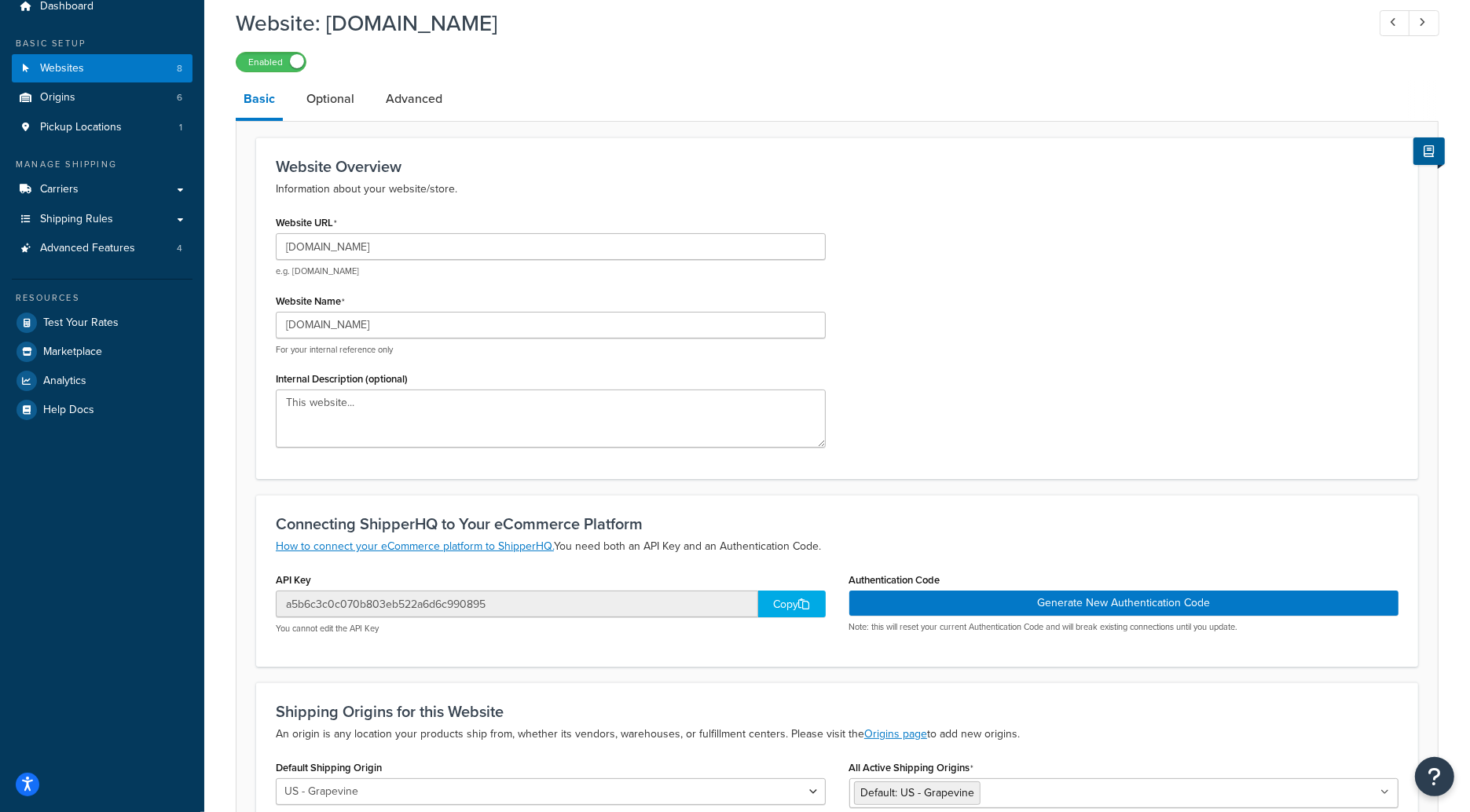
scroll to position [37, 0]
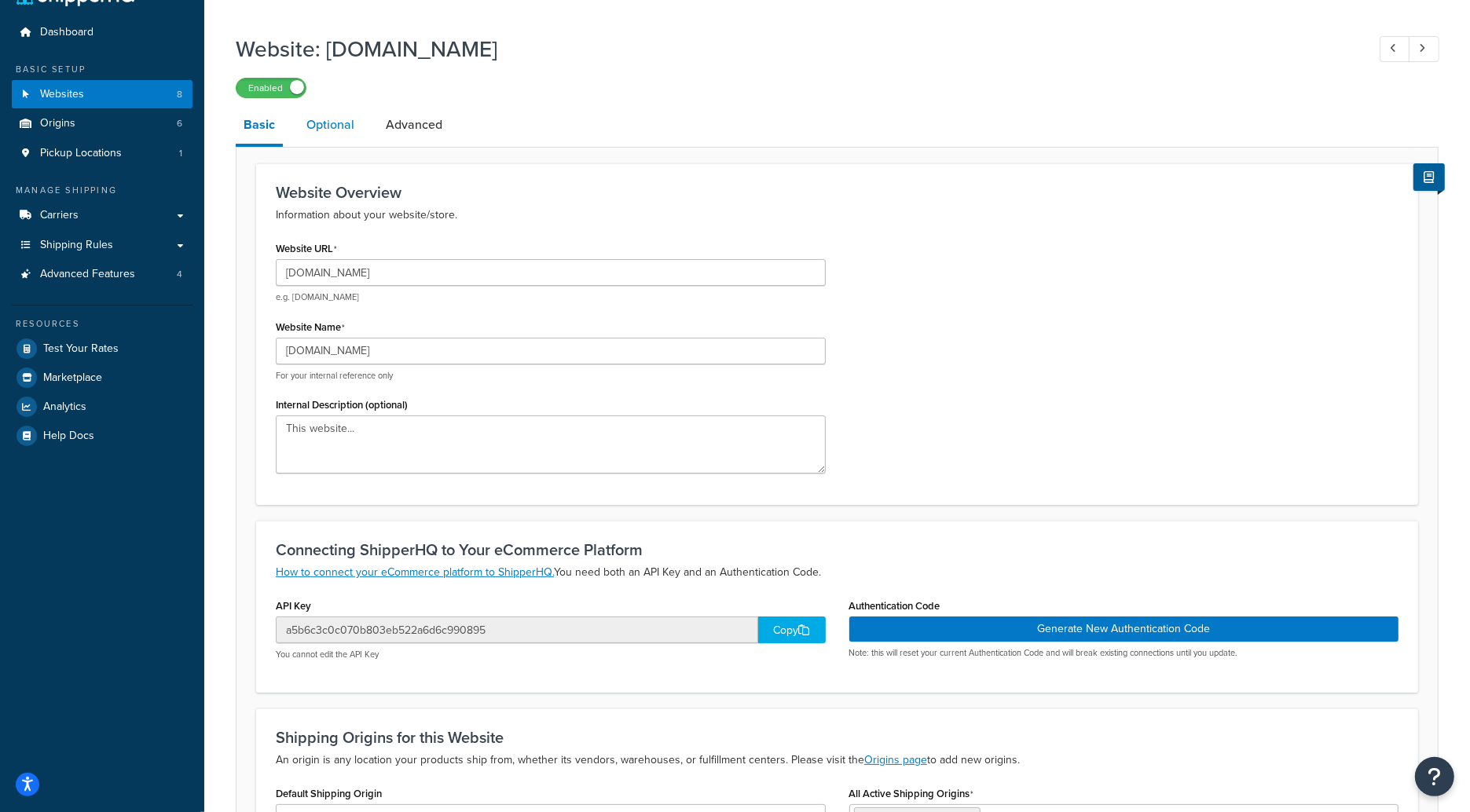
click at [337, 123] on link "Optional" at bounding box center [331, 124] width 64 height 37
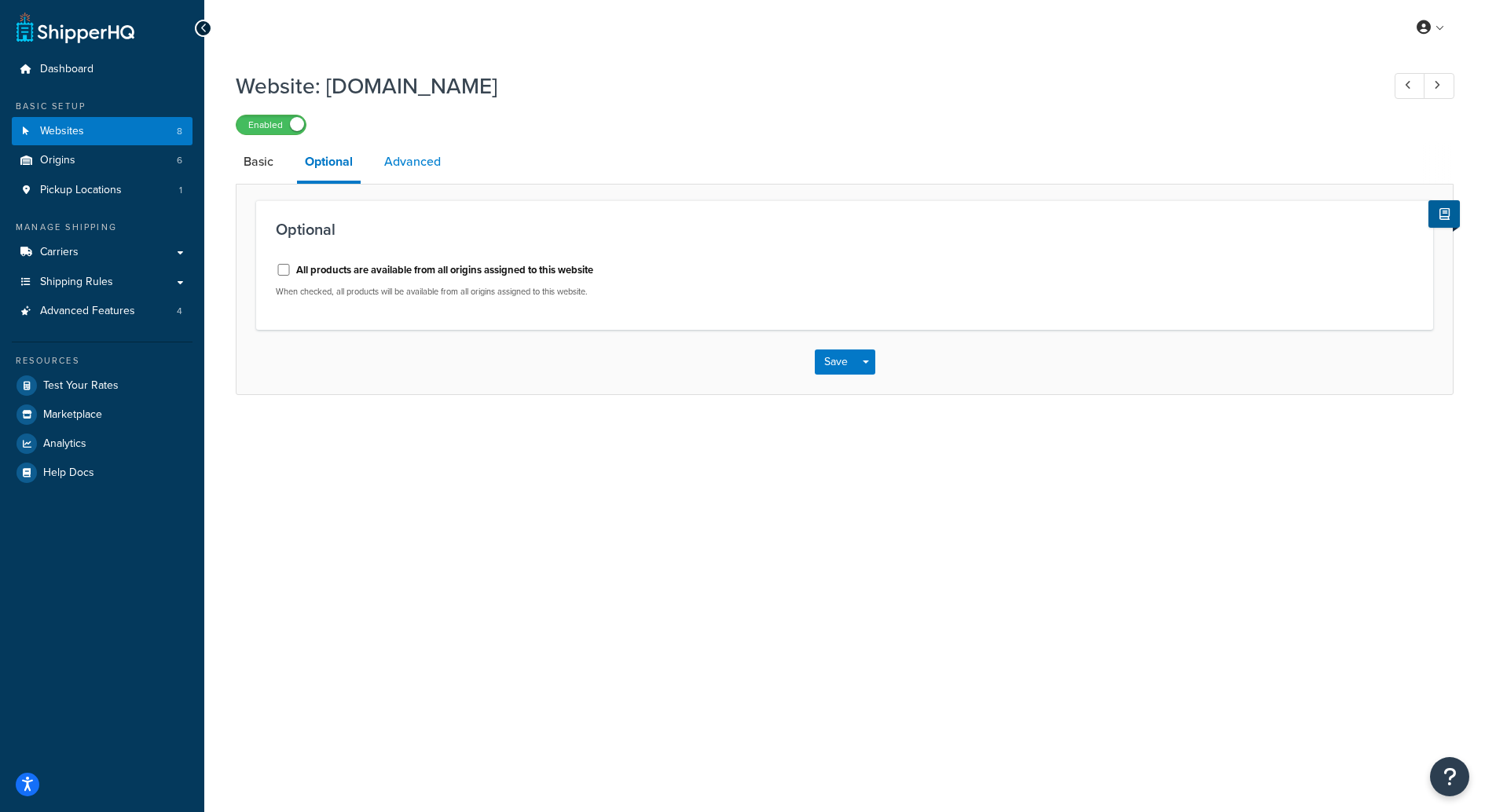
click at [432, 156] on link "Advanced" at bounding box center [412, 161] width 72 height 37
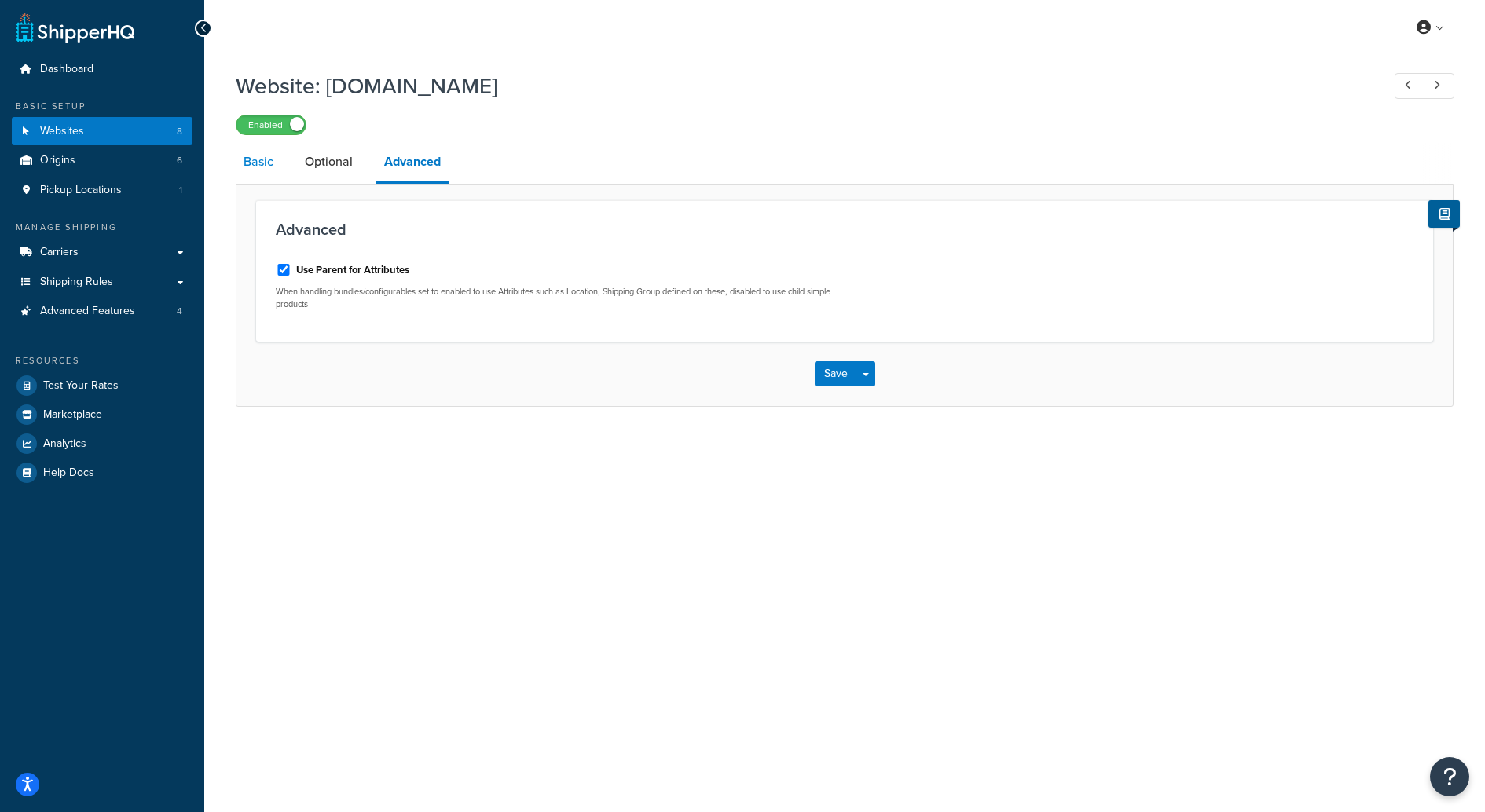
click at [254, 172] on link "Basic" at bounding box center [258, 161] width 45 height 37
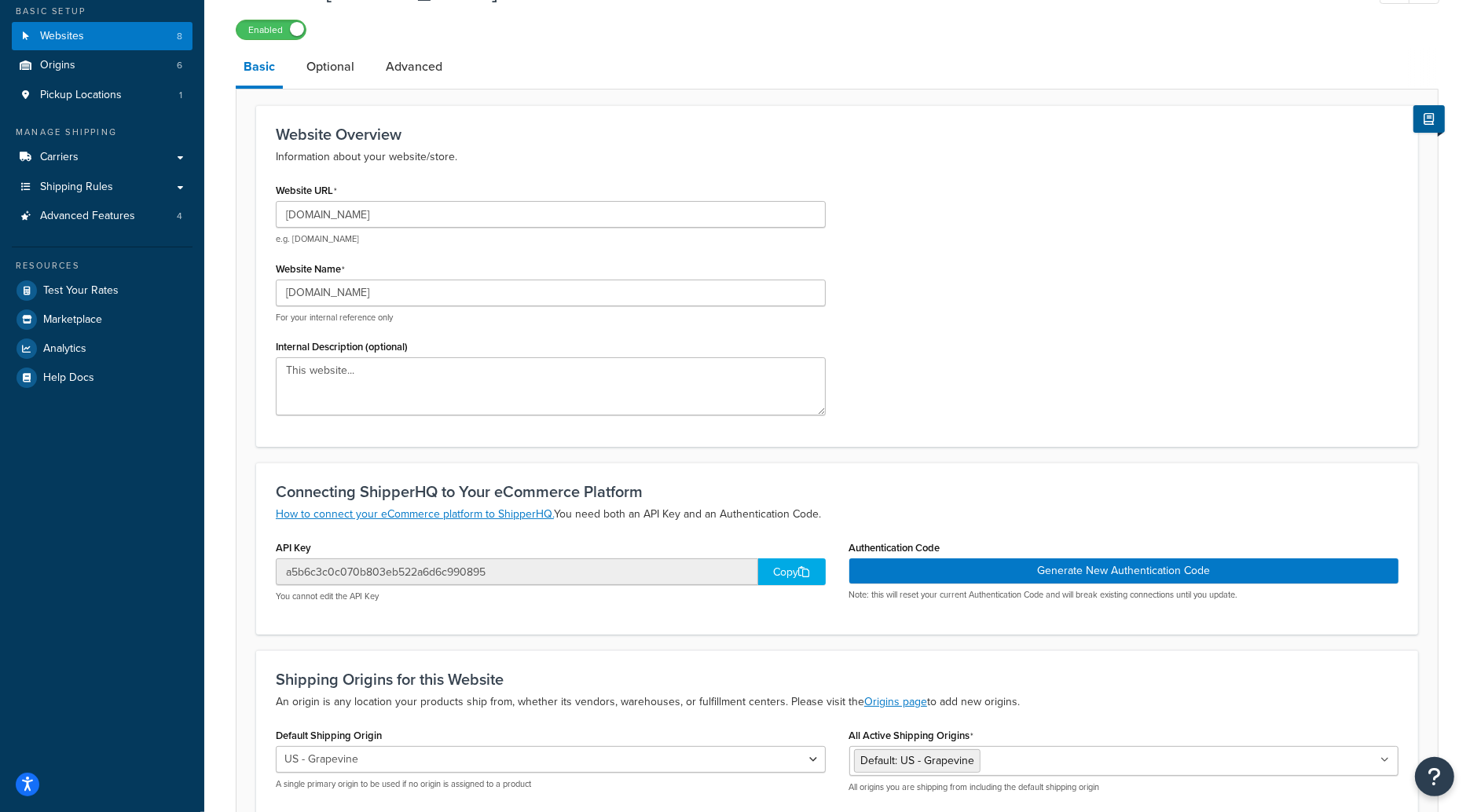
scroll to position [91, 0]
